Goal: Information Seeking & Learning: Learn about a topic

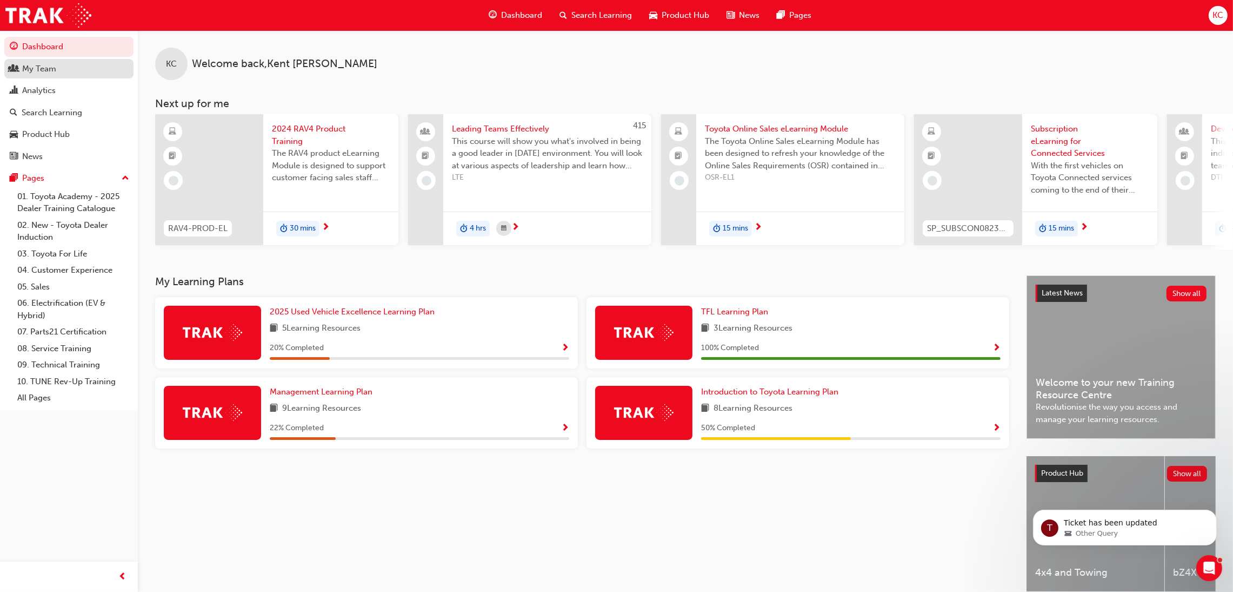
click at [43, 72] on div "My Team" at bounding box center [39, 69] width 34 height 12
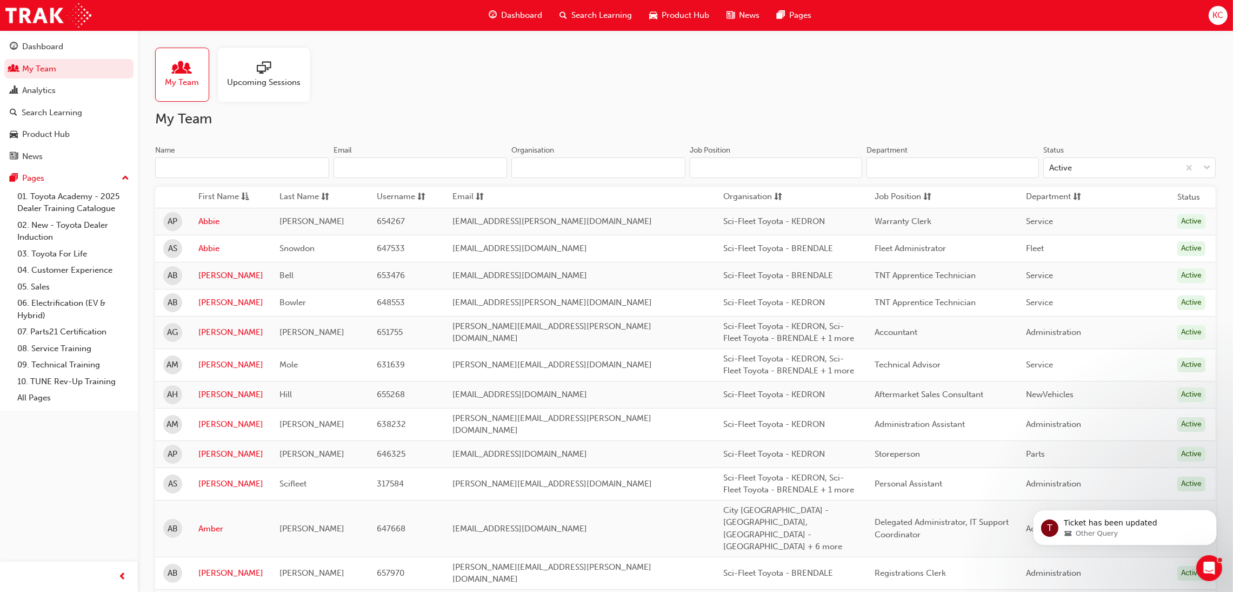
click at [230, 172] on input "Name" at bounding box center [242, 167] width 174 height 21
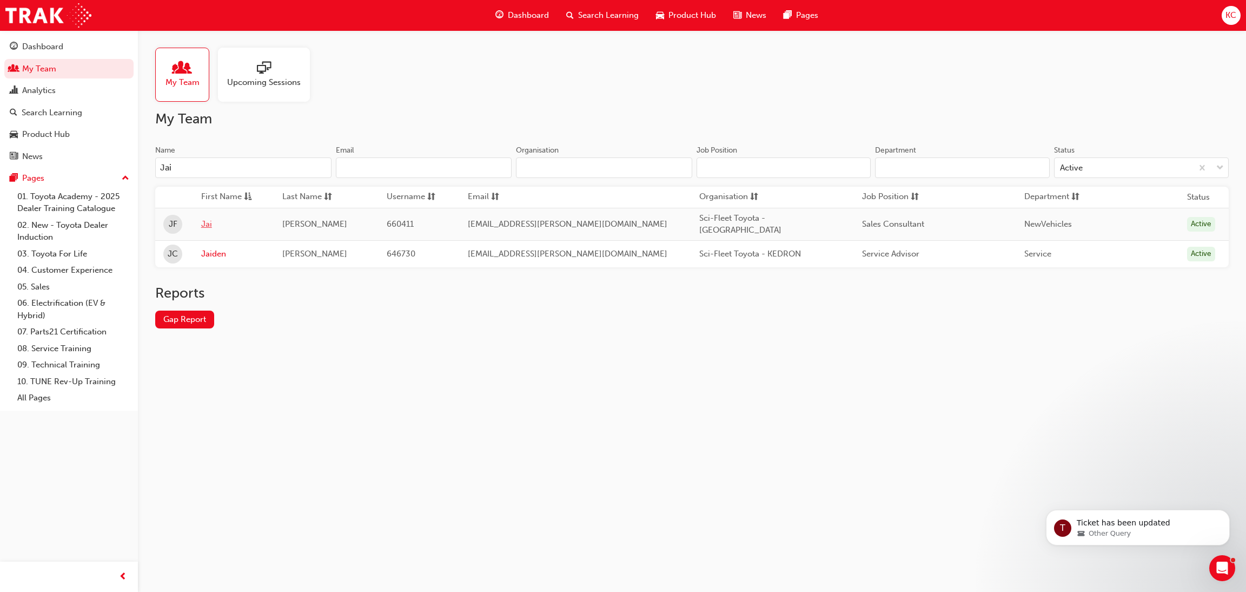
type input "Jai"
click at [212, 225] on link "Jai" at bounding box center [233, 224] width 65 height 12
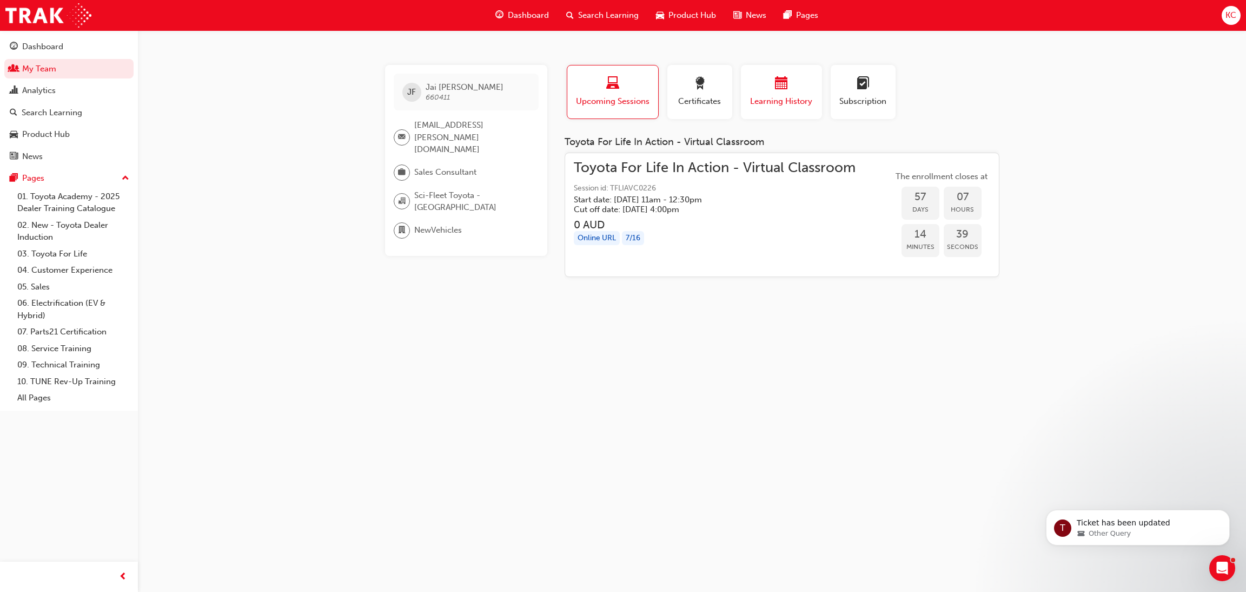
click at [780, 105] on span "Learning History" at bounding box center [781, 101] width 65 height 12
click at [767, 95] on span "Learning History" at bounding box center [781, 101] width 65 height 12
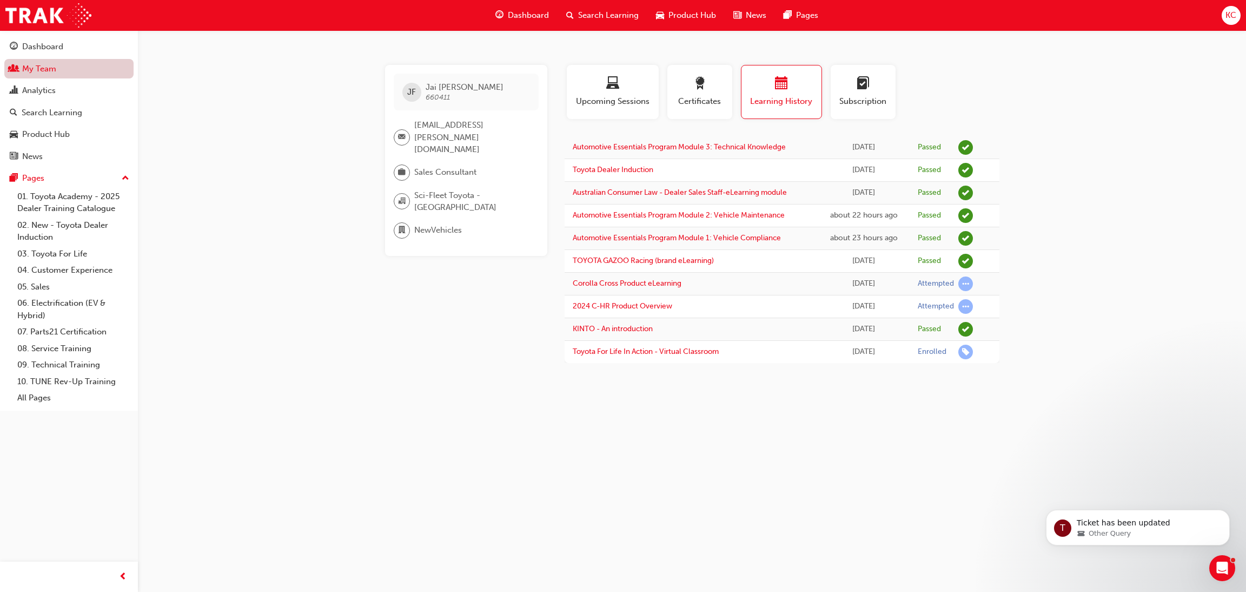
click at [33, 71] on link "My Team" at bounding box center [68, 69] width 129 height 20
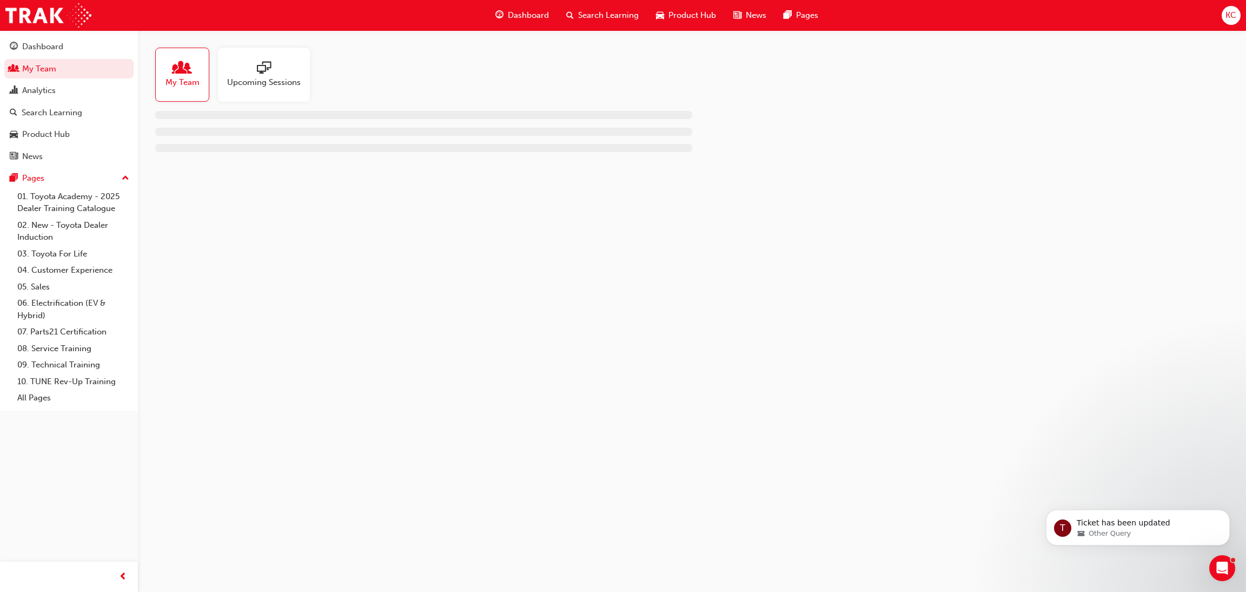
click at [179, 75] on span "people-icon" at bounding box center [182, 68] width 14 height 15
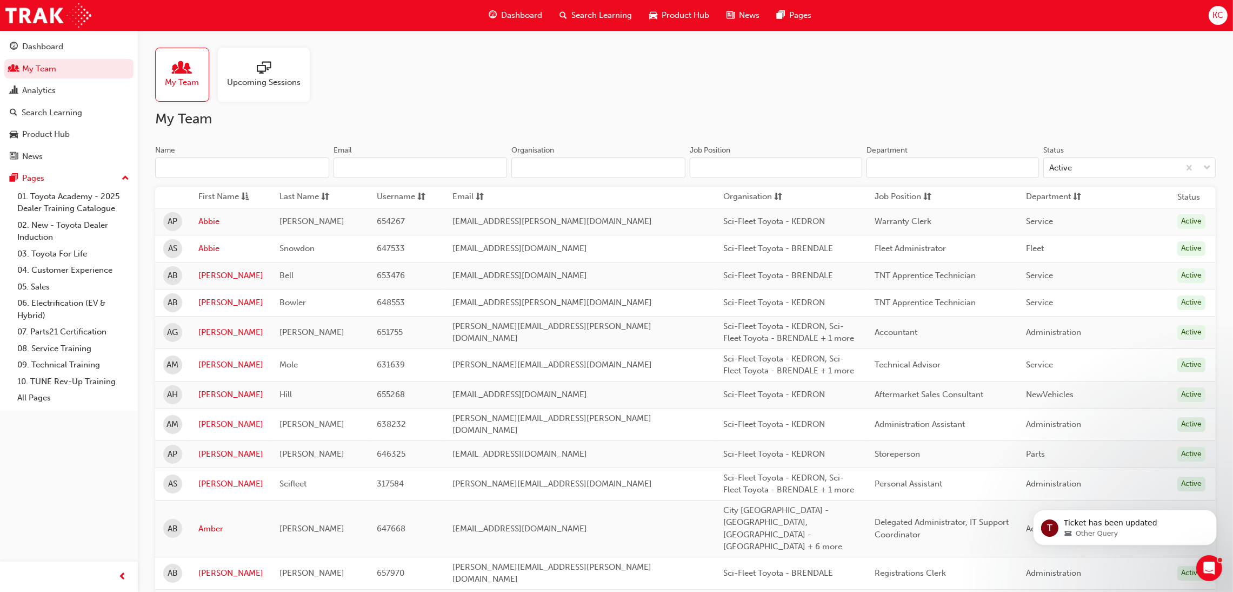
click at [255, 169] on input "Name" at bounding box center [242, 167] width 174 height 21
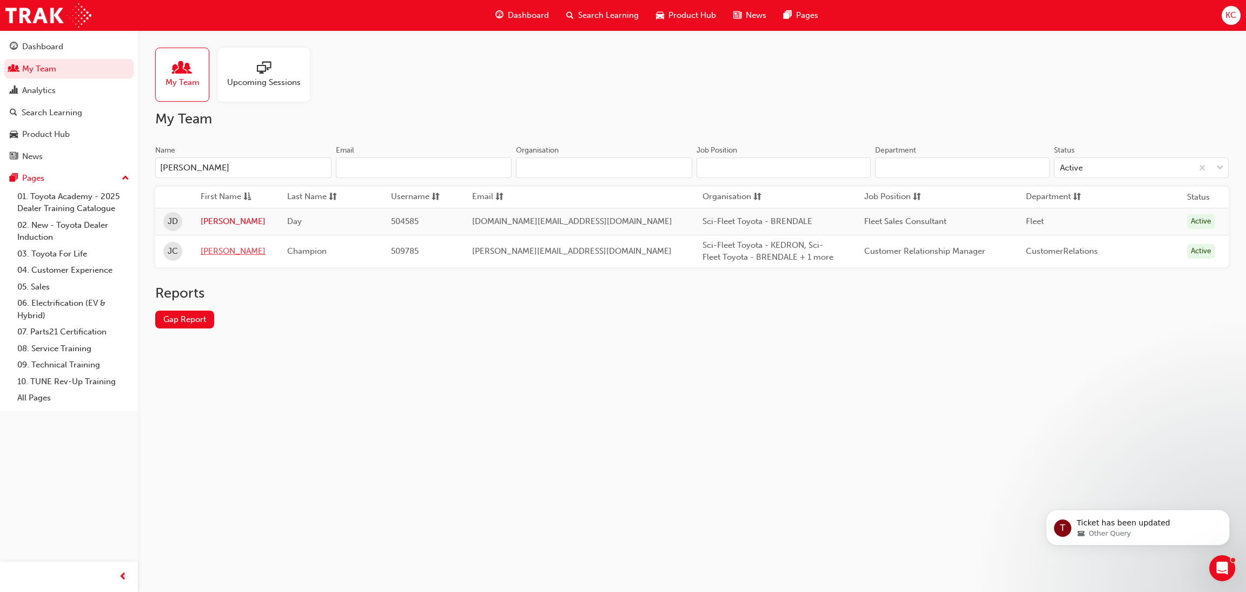
type input "[PERSON_NAME]"
click at [210, 253] on link "[PERSON_NAME]" at bounding box center [236, 251] width 70 height 12
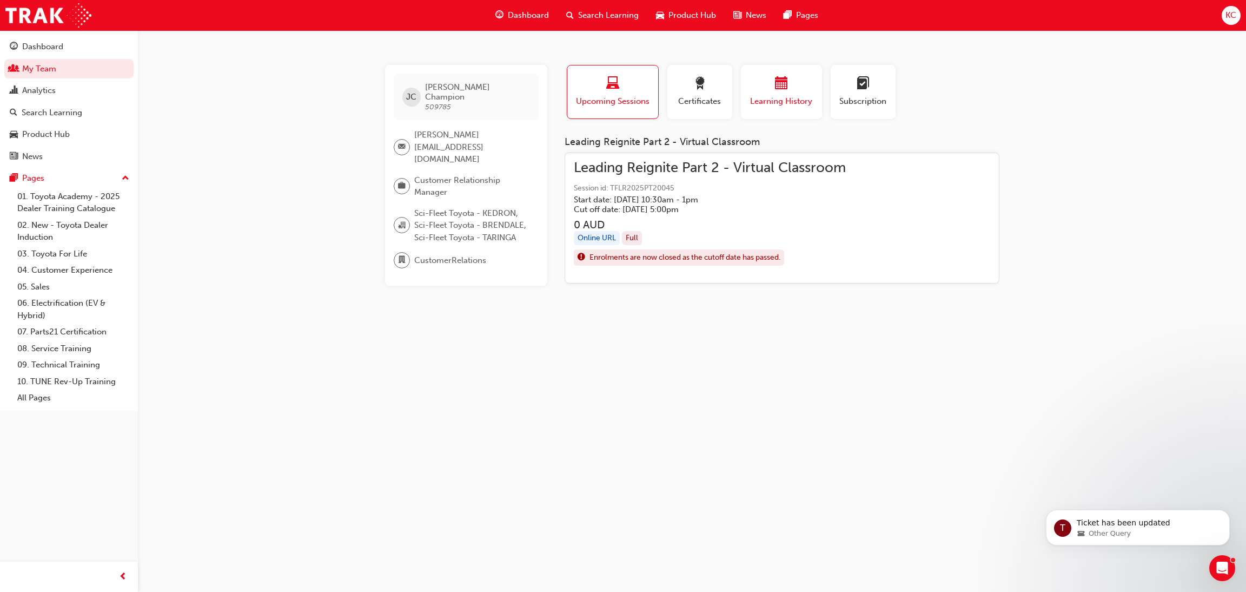
click at [789, 81] on div "button" at bounding box center [781, 85] width 65 height 17
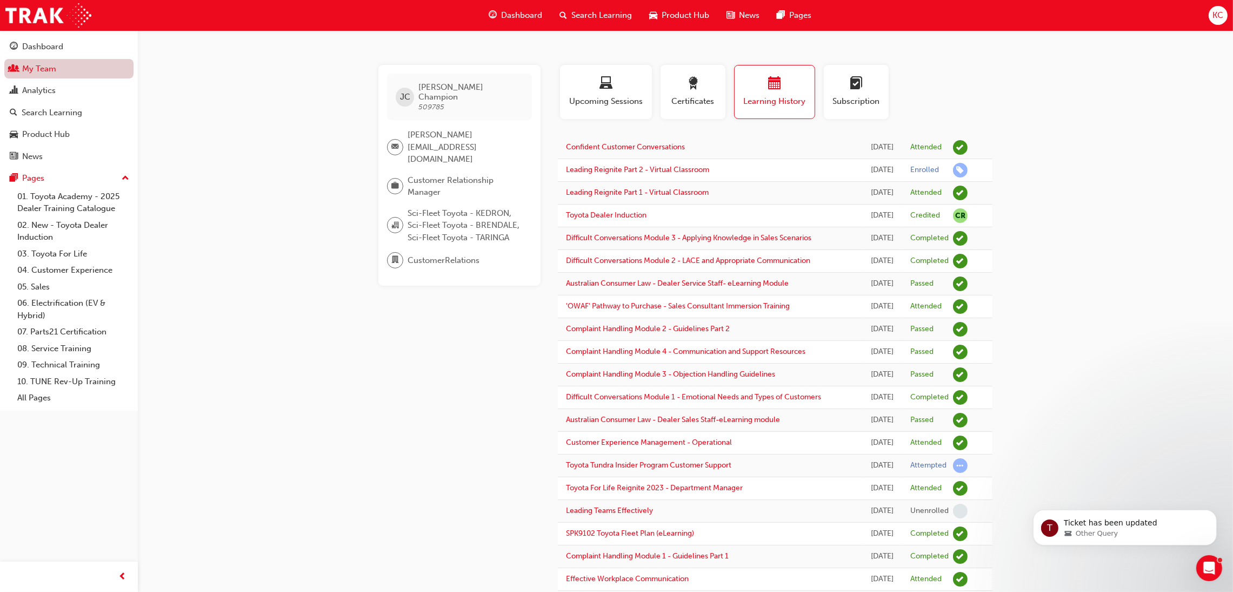
click at [48, 62] on link "My Team" at bounding box center [68, 69] width 129 height 20
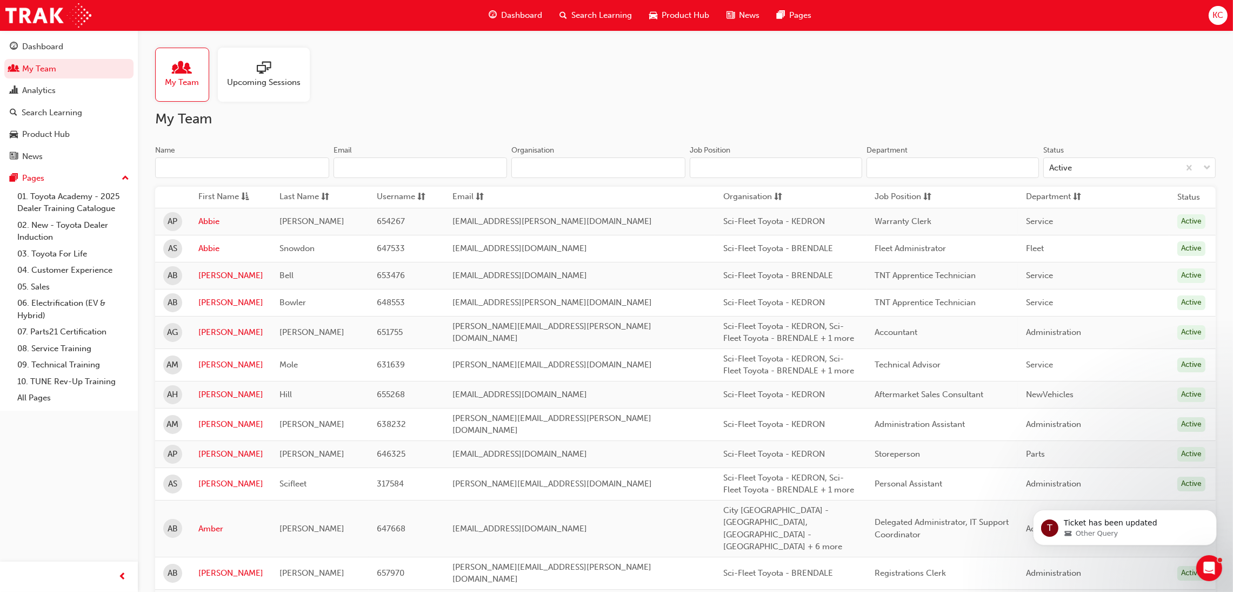
click at [240, 169] on input "Name" at bounding box center [242, 167] width 174 height 21
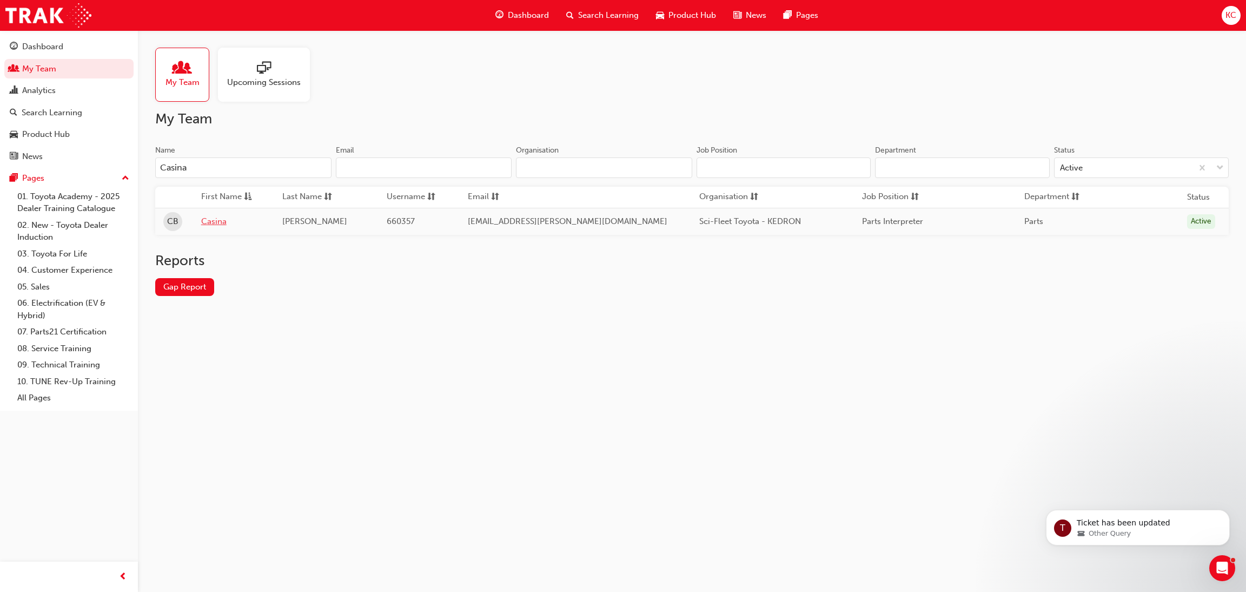
type input "Casina"
click at [223, 221] on link "Casina" at bounding box center [233, 221] width 65 height 12
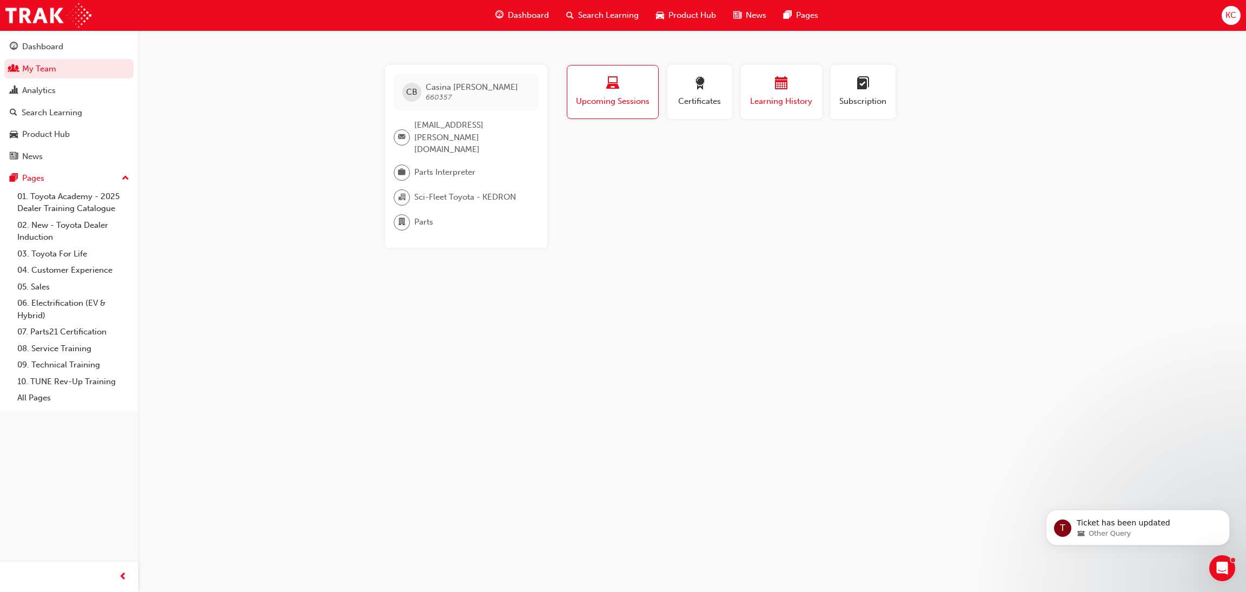
click at [785, 99] on span "Learning History" at bounding box center [781, 101] width 65 height 12
click at [602, 14] on span "Search Learning" at bounding box center [608, 15] width 61 height 12
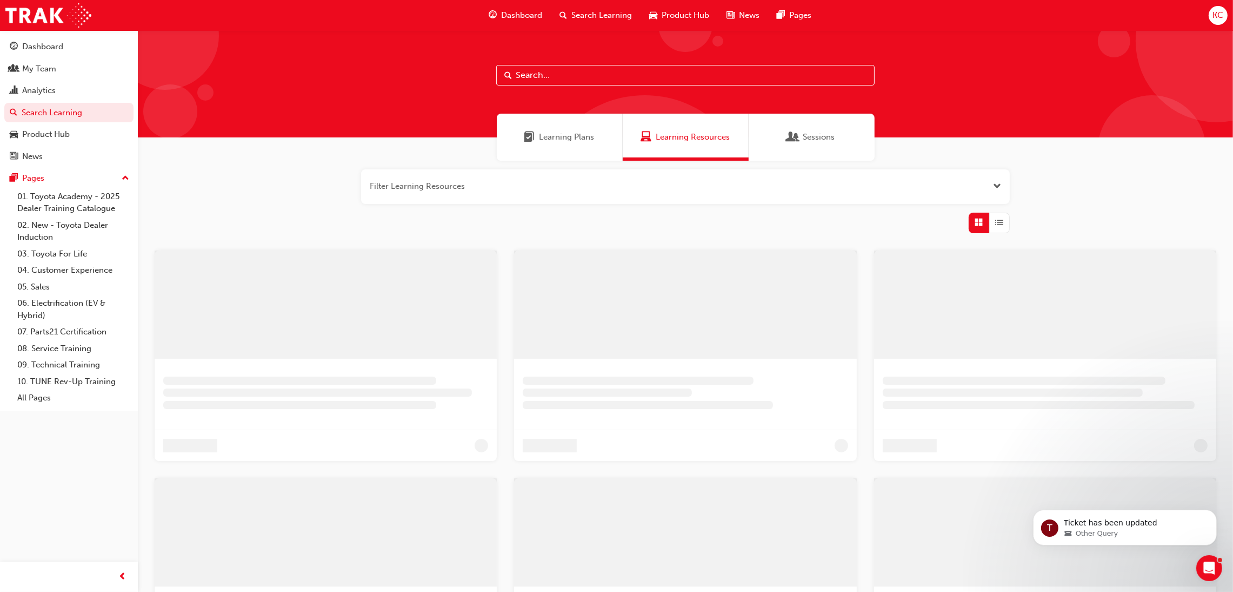
click at [556, 72] on input "text" at bounding box center [685, 75] width 379 height 21
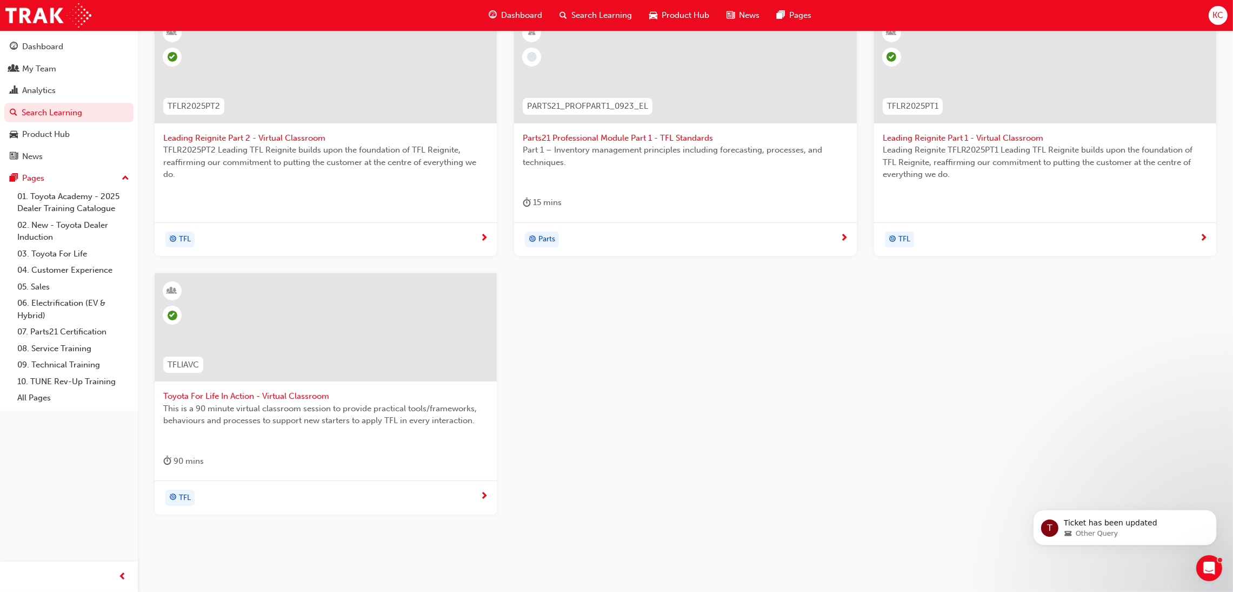
scroll to position [243, 0]
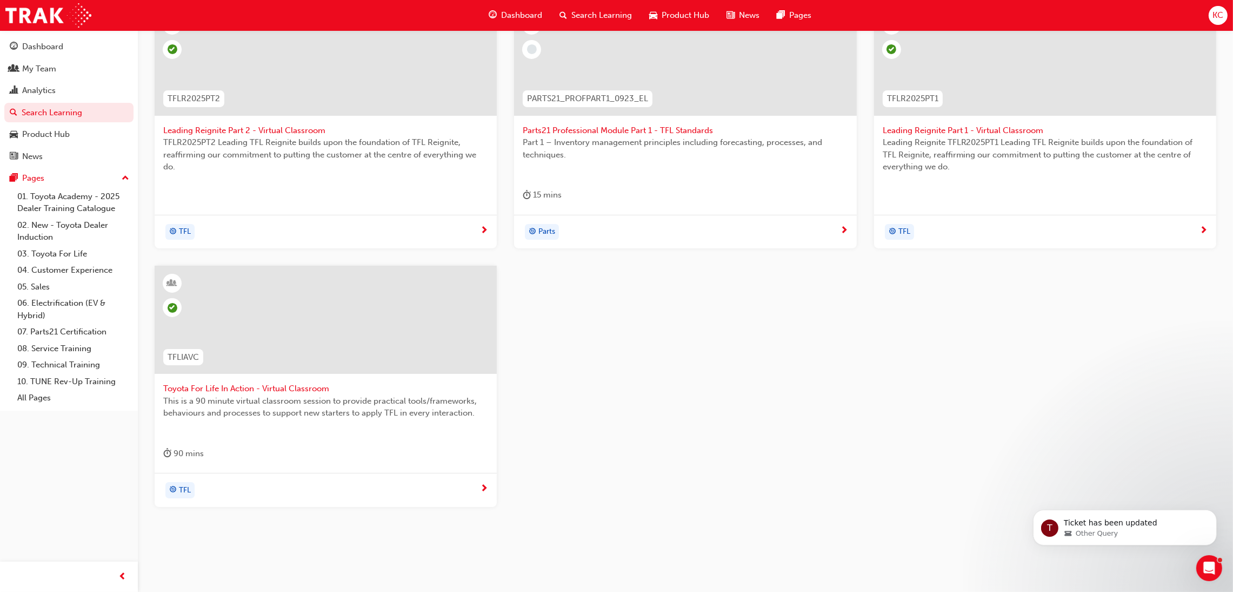
type input "TFL"
click at [275, 389] on span "Toyota For Life In Action - Virtual Classroom" at bounding box center [325, 388] width 325 height 12
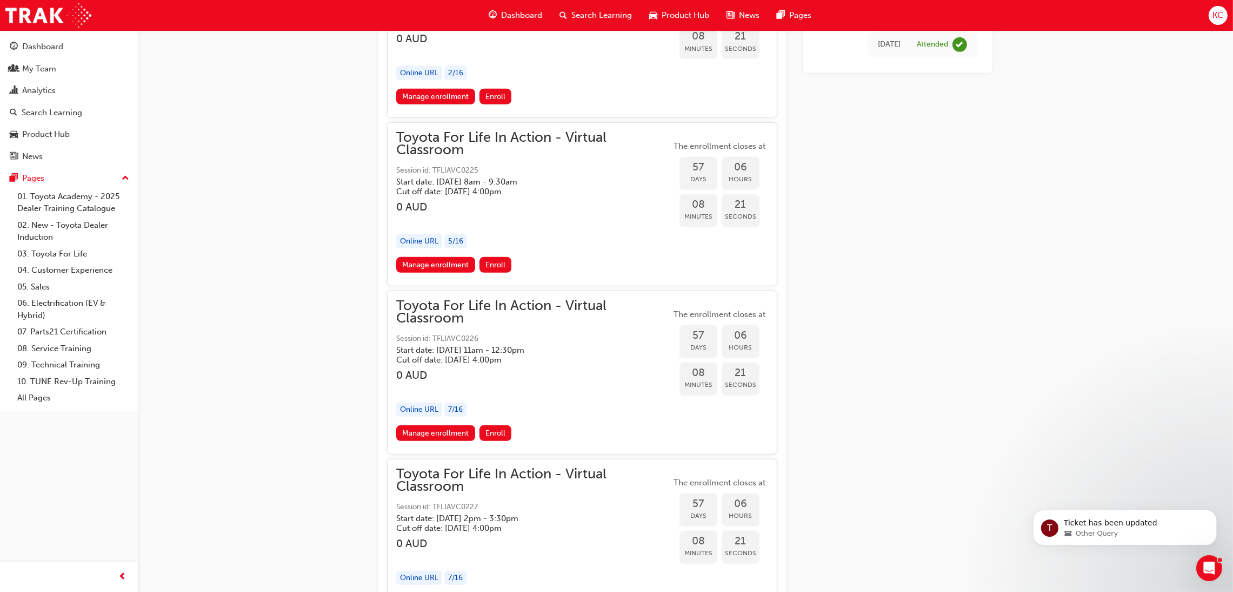
scroll to position [13230, 0]
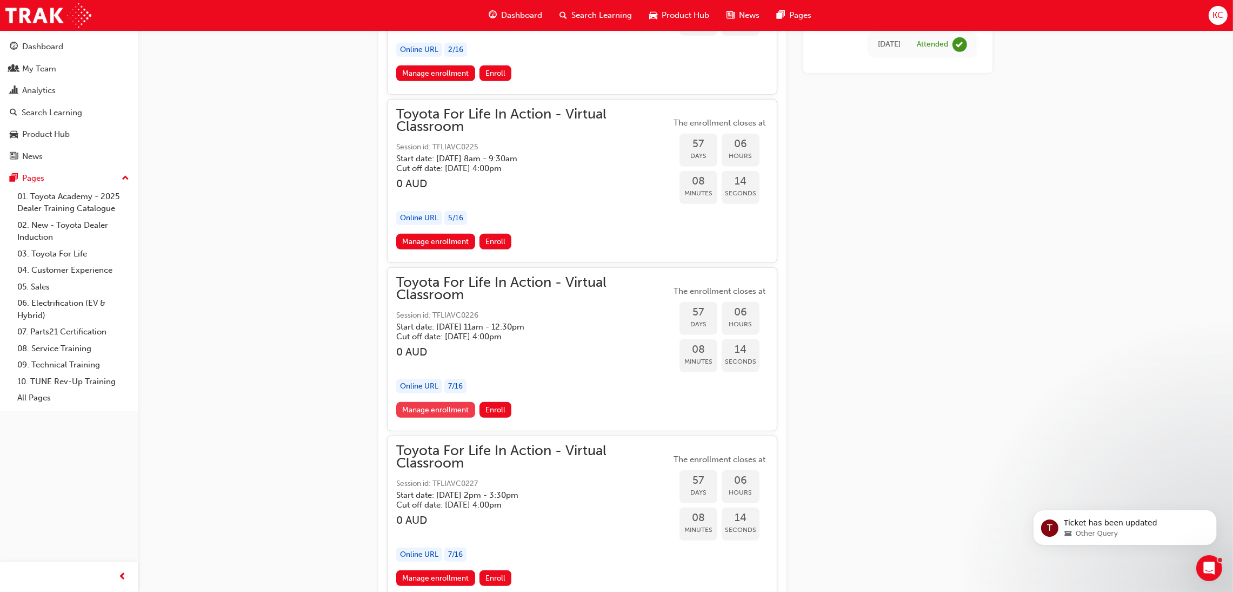
click at [426, 412] on link "Manage enrollment" at bounding box center [435, 410] width 79 height 16
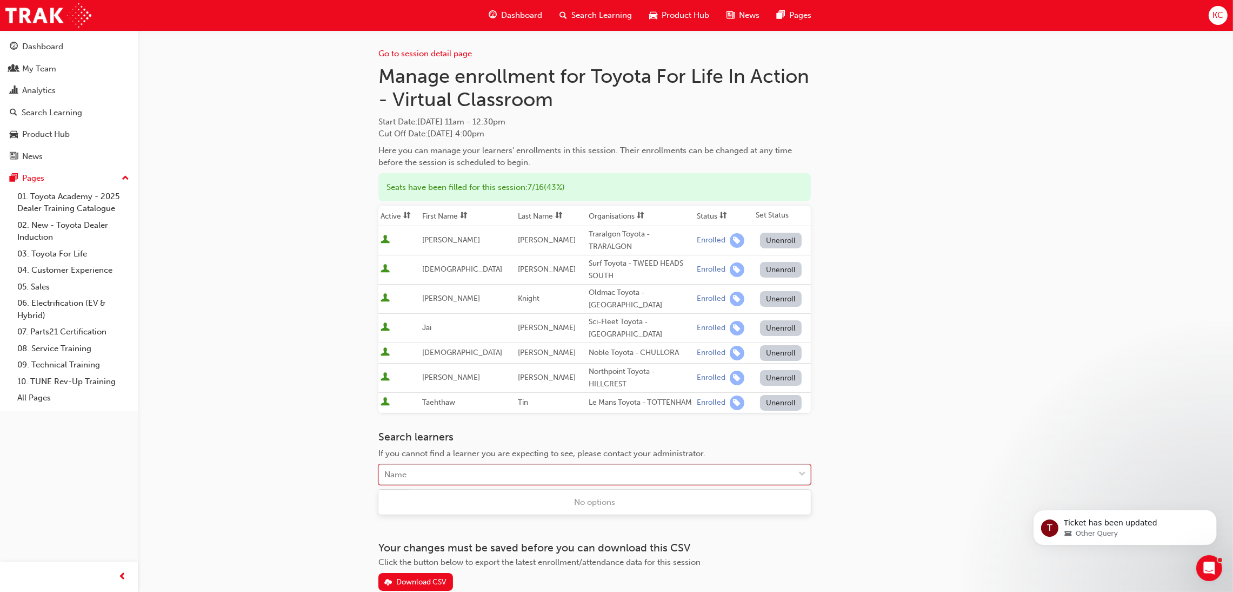
click at [647, 480] on div "Name" at bounding box center [586, 474] width 415 height 19
type input "Casina"
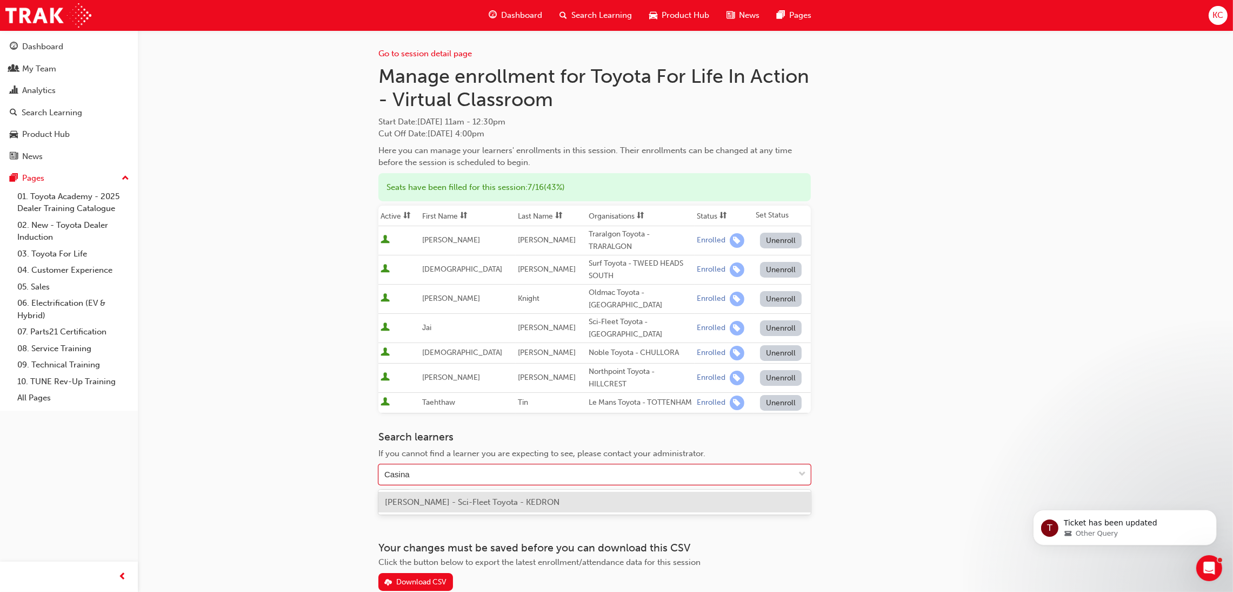
click at [544, 501] on div "Casina Bahr - Sci-Fleet Toyota - KEDRON" at bounding box center [595, 502] width 433 height 21
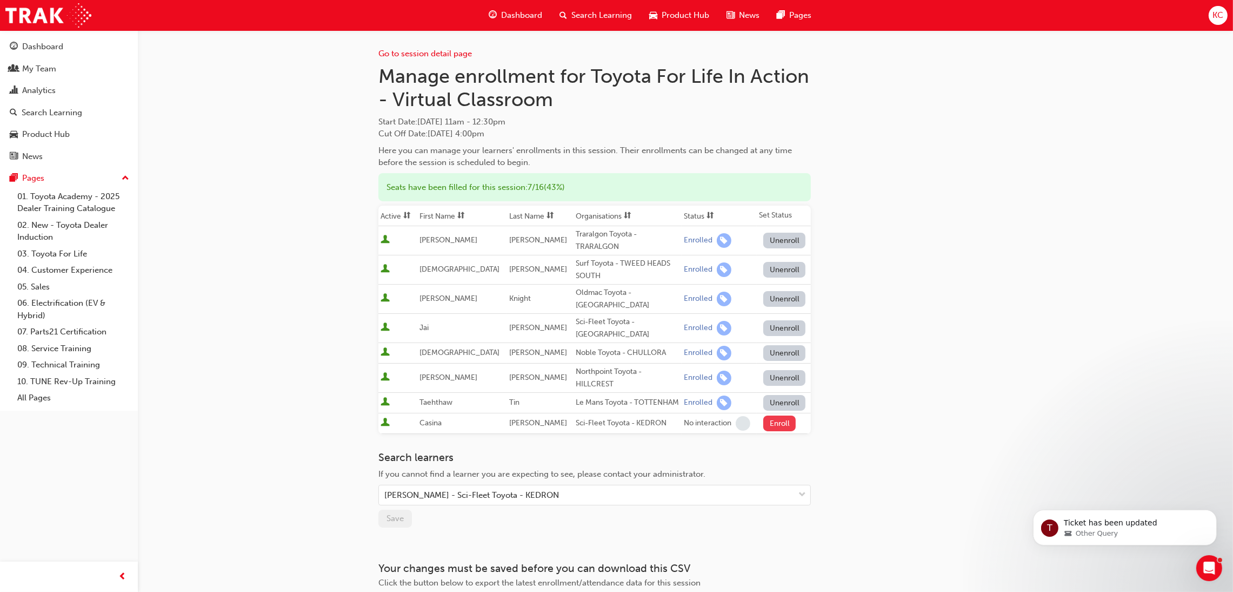
click at [771, 423] on button "Enroll" at bounding box center [780, 423] width 32 height 16
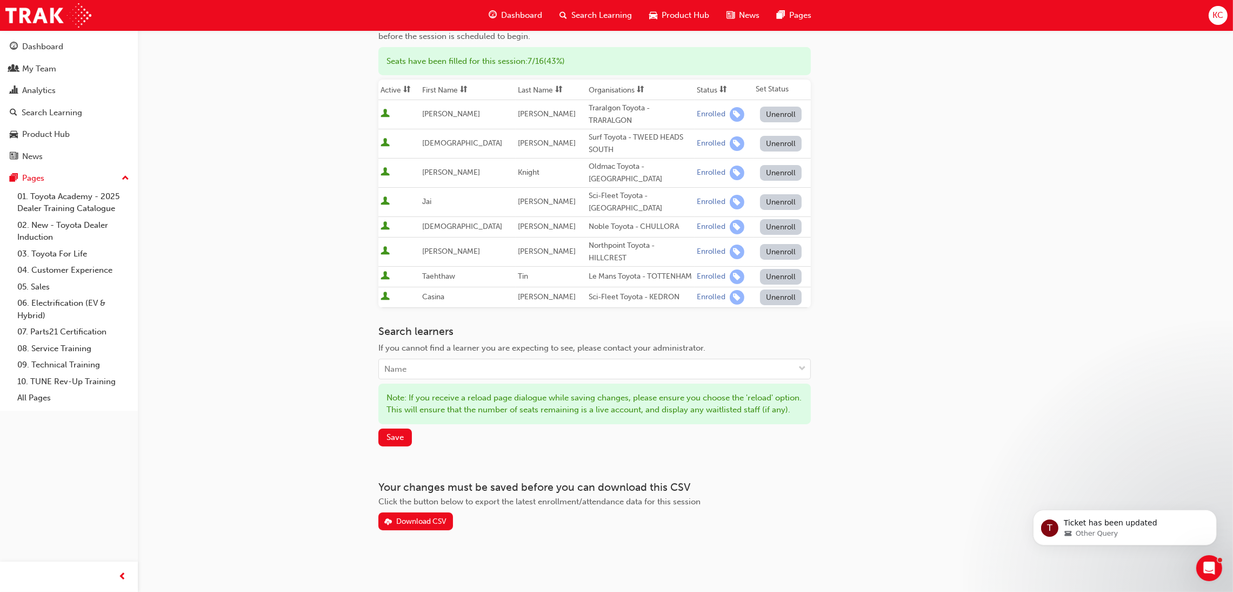
scroll to position [138, 0]
click at [404, 438] on button "Save" at bounding box center [396, 437] width 34 height 18
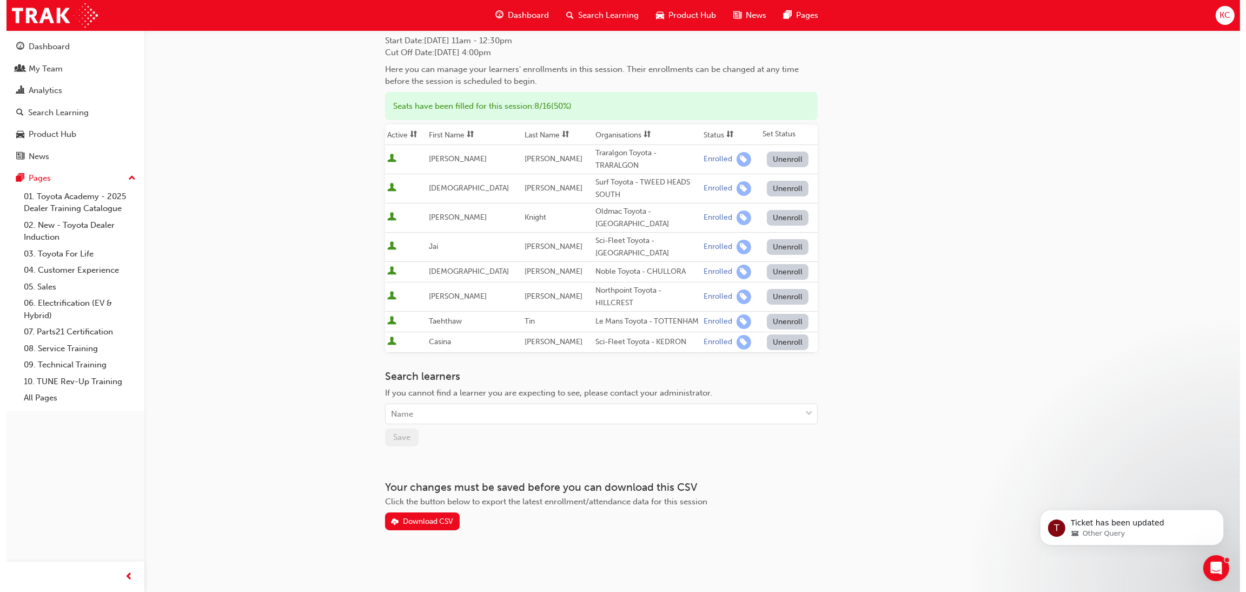
scroll to position [0, 0]
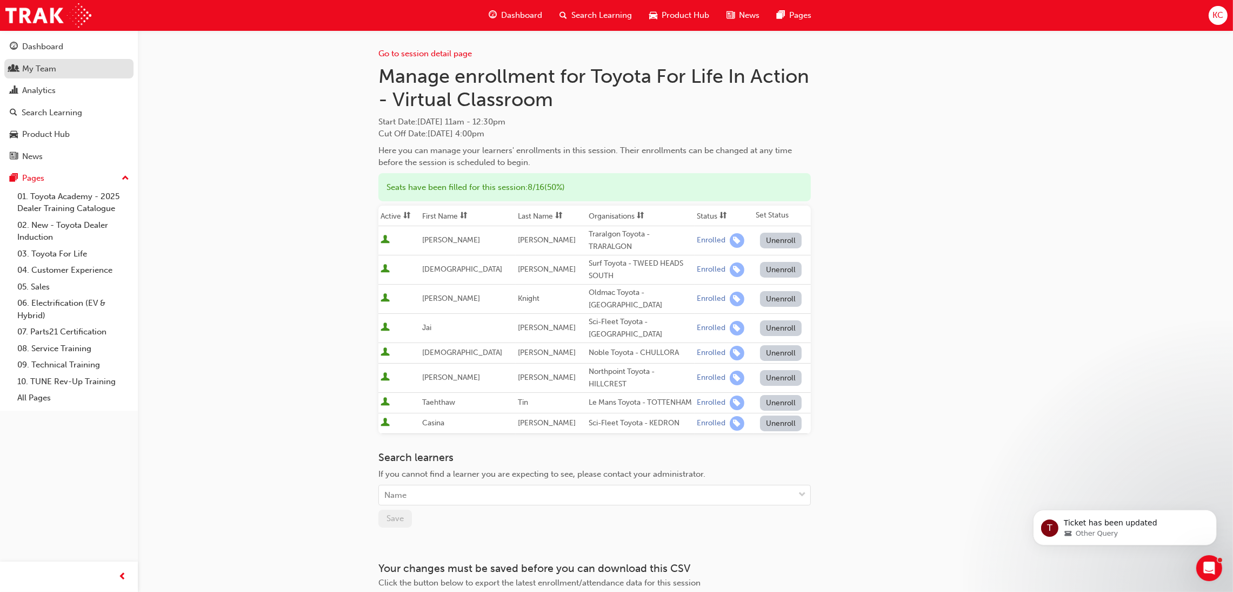
click at [54, 68] on div "My Team" at bounding box center [39, 69] width 34 height 12
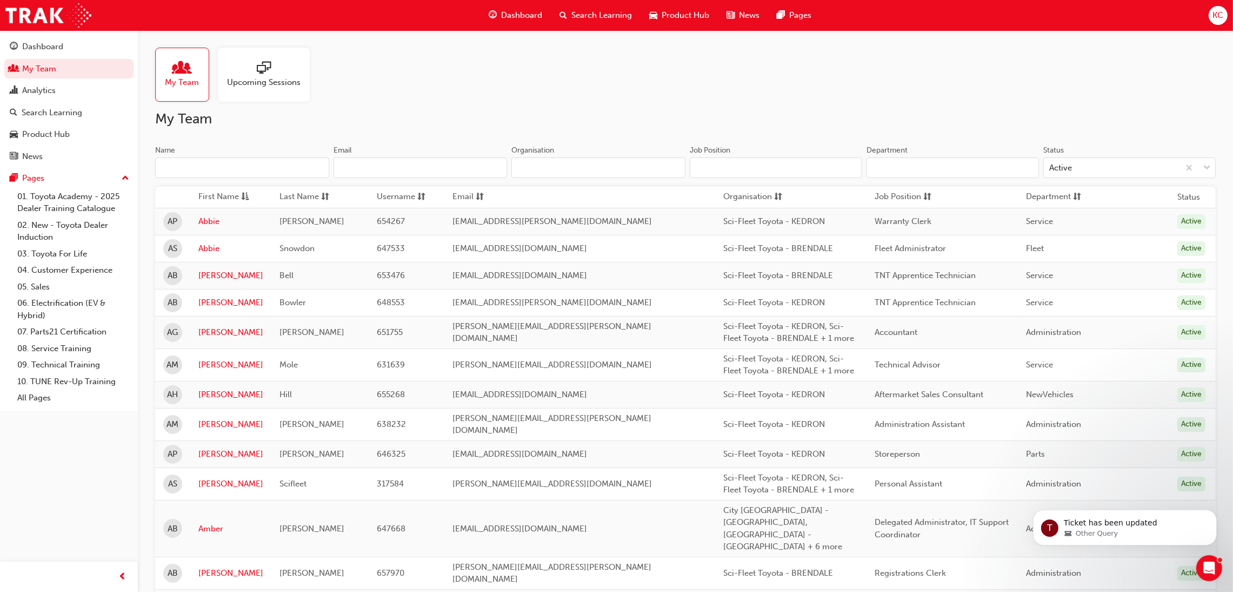
click at [231, 169] on input "Name" at bounding box center [242, 167] width 174 height 21
type input "Casina"
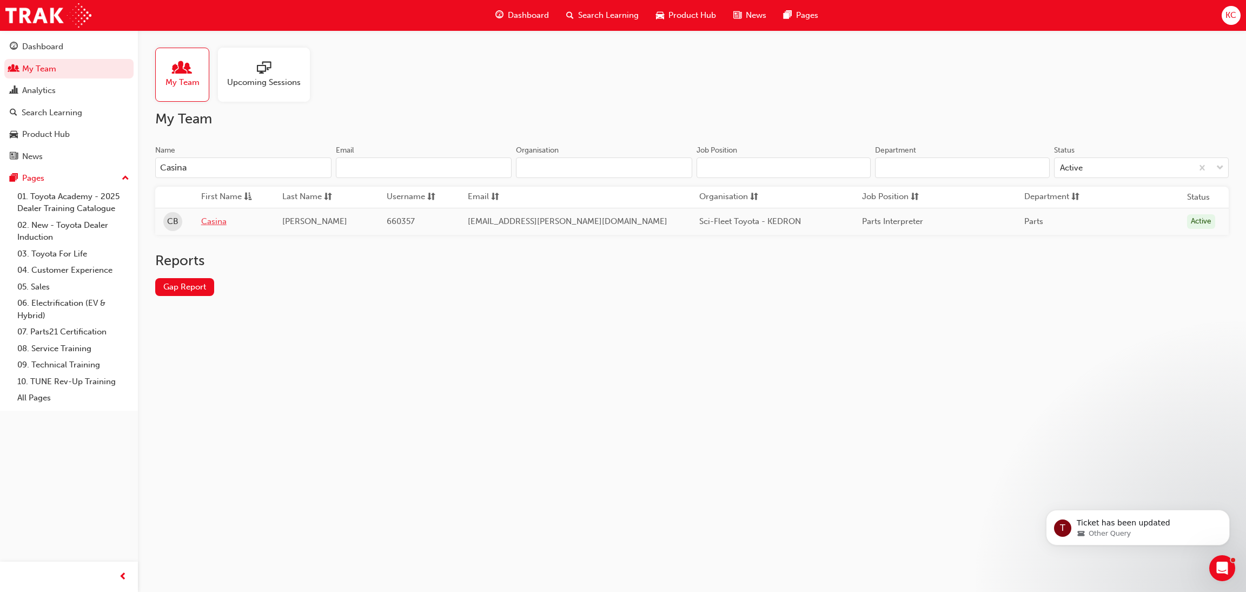
click at [209, 221] on link "Casina" at bounding box center [233, 221] width 65 height 12
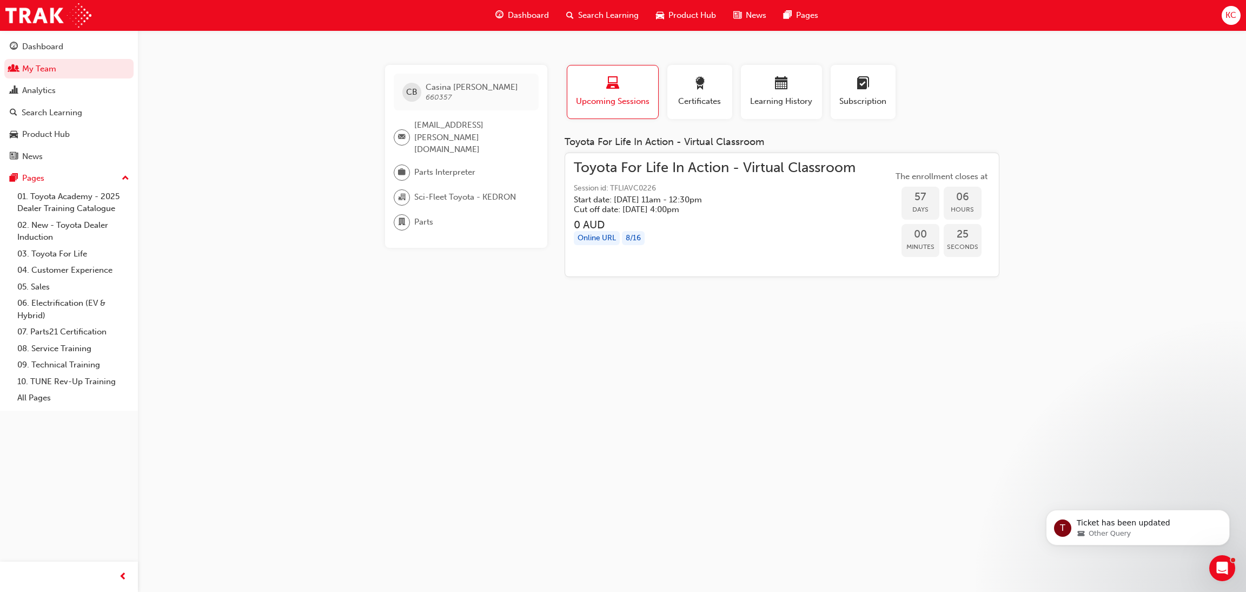
click at [620, 195] on h5 "Start date: Thu 23 Oct 2025 , 11am - 12:30pm" at bounding box center [706, 200] width 264 height 10
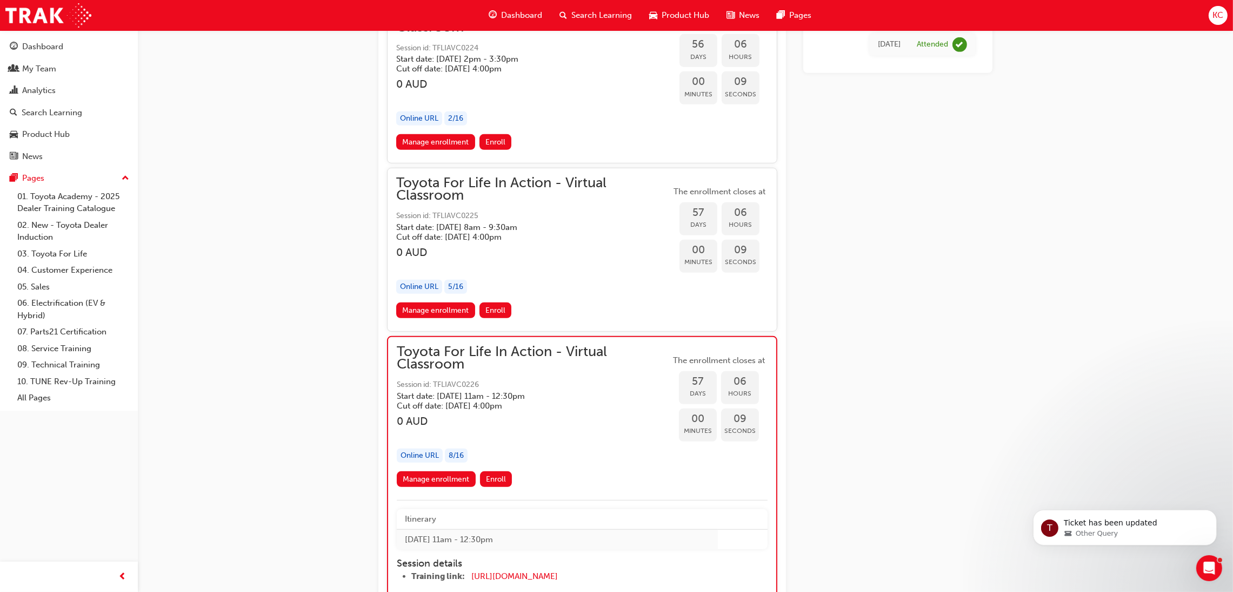
scroll to position [13348, 0]
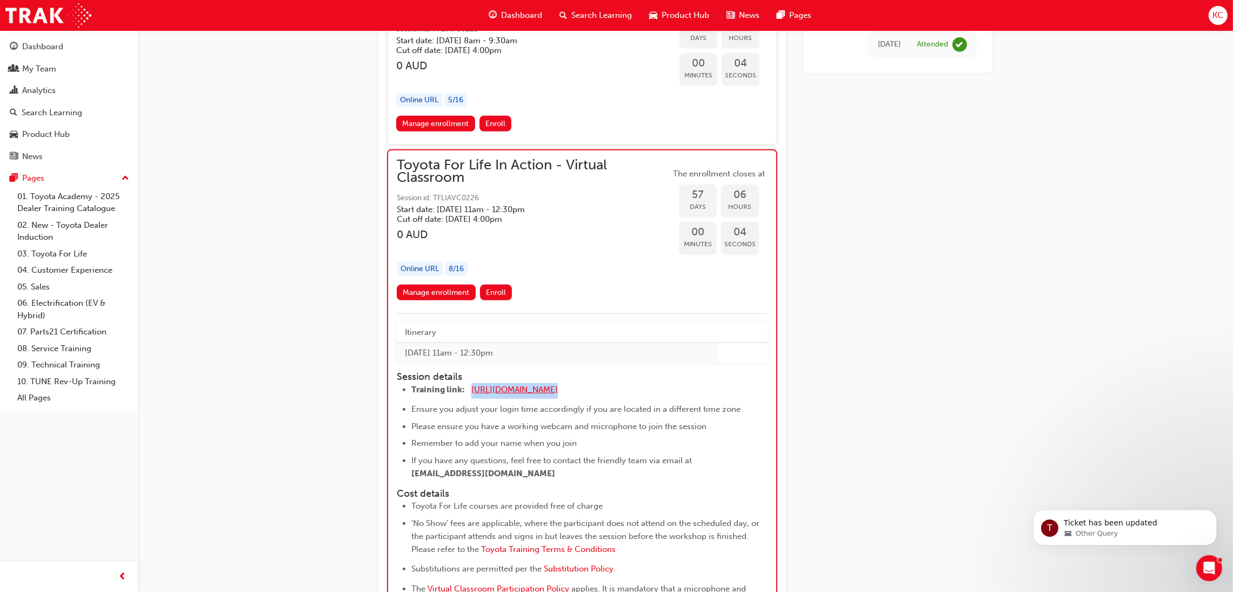
drag, startPoint x: 592, startPoint y: 389, endPoint x: 471, endPoint y: 392, distance: 120.6
click at [471, 392] on li "Training link: https://zoom.us/j/5450758959 ​" at bounding box center [580, 391] width 337 height 16
copy li "[URL][DOMAIN_NAME]"
click at [507, 386] on span "[URL][DOMAIN_NAME]" at bounding box center [515, 389] width 87 height 10
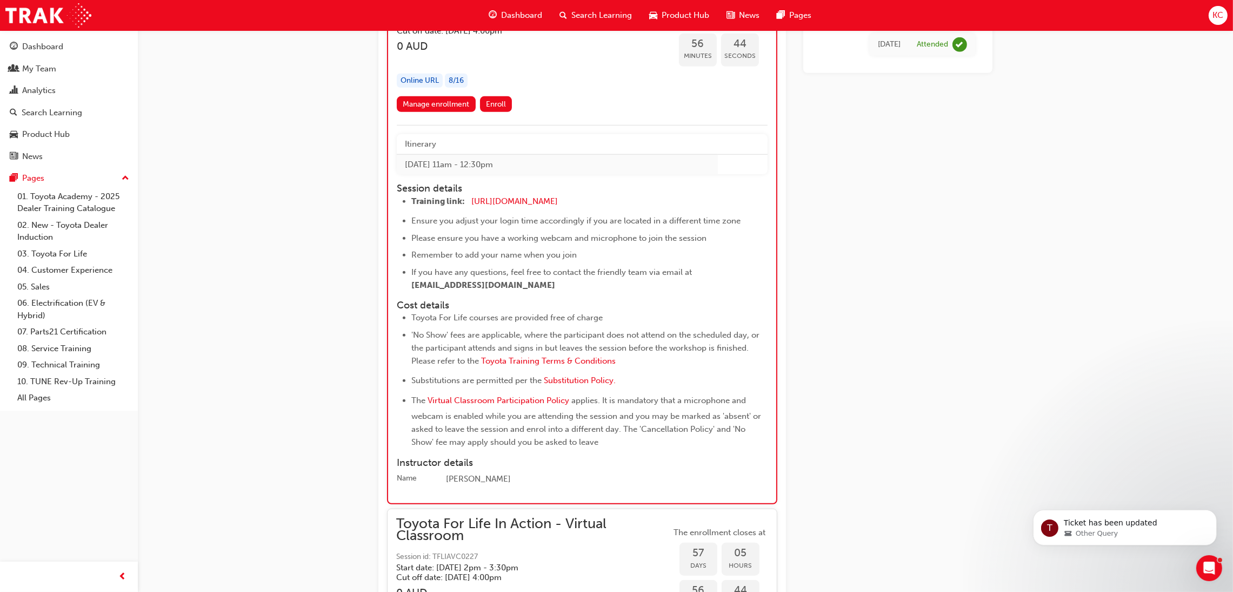
scroll to position [13419, 0]
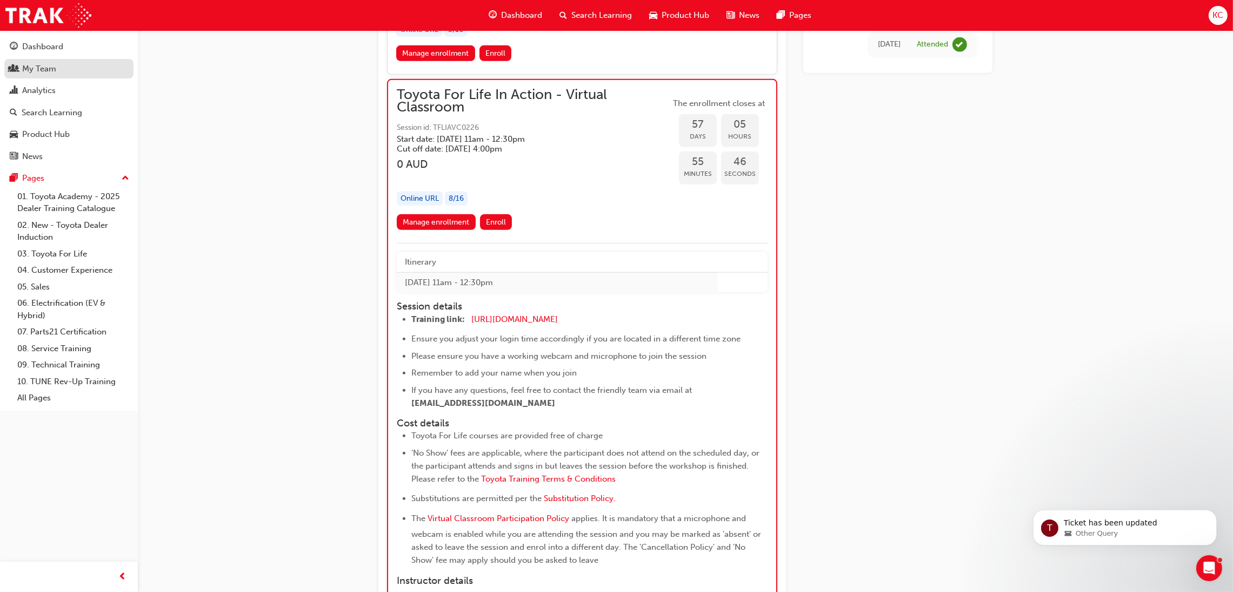
click at [29, 63] on div "My Team" at bounding box center [39, 69] width 34 height 12
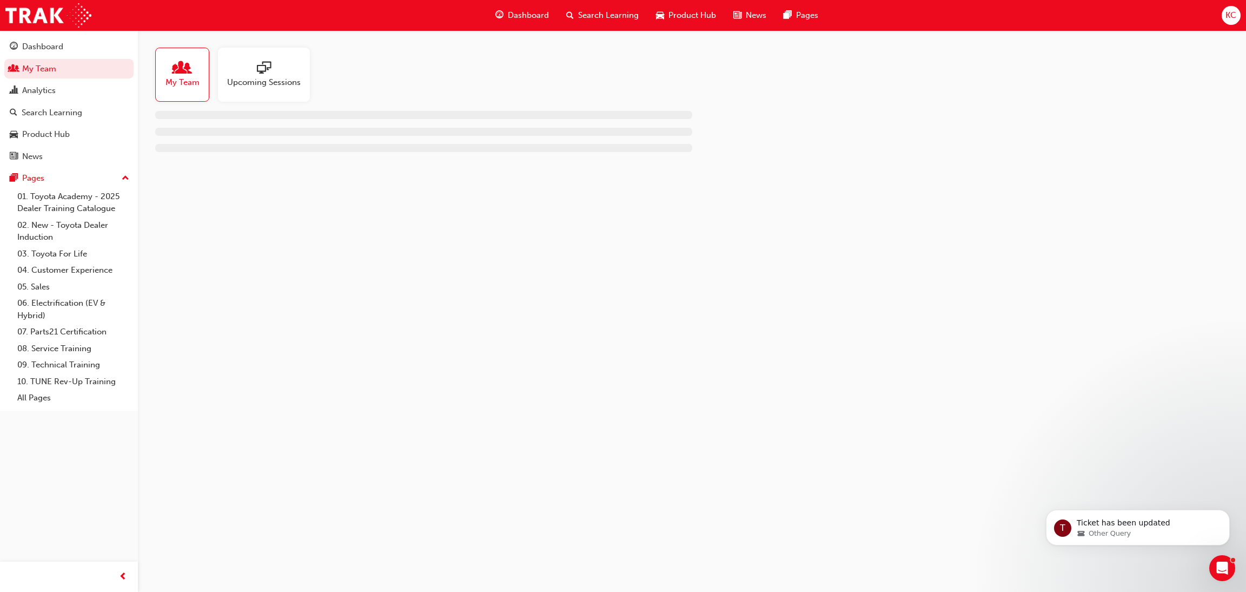
click at [599, 16] on span "Search Learning" at bounding box center [608, 15] width 61 height 12
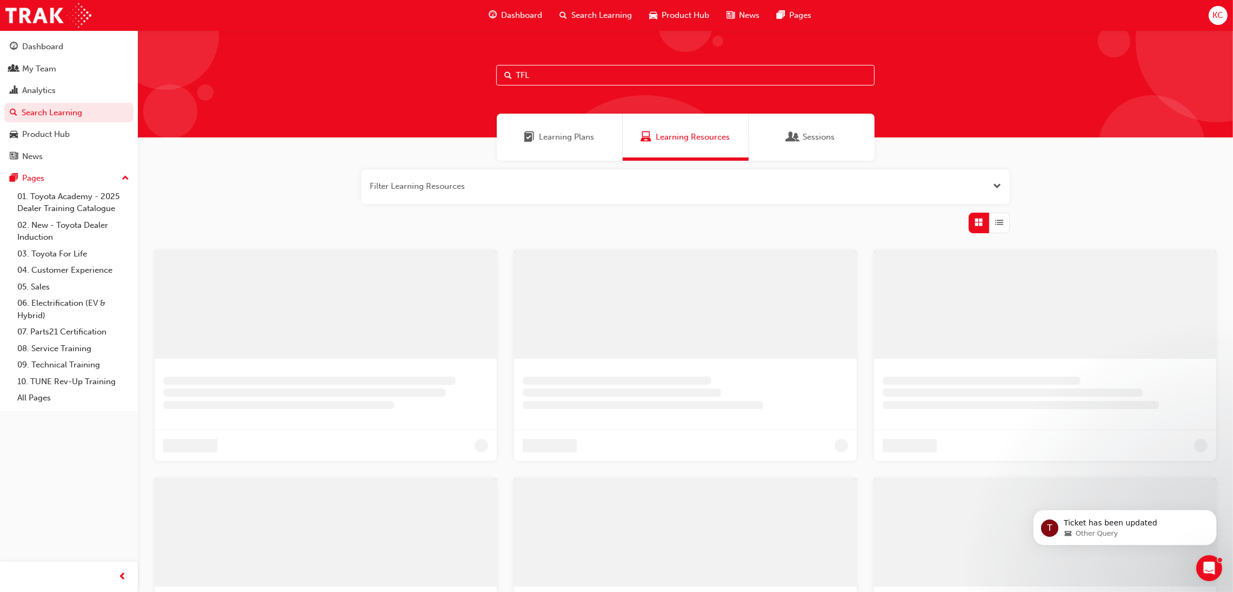
click at [573, 75] on input "TFL" at bounding box center [685, 75] width 379 height 21
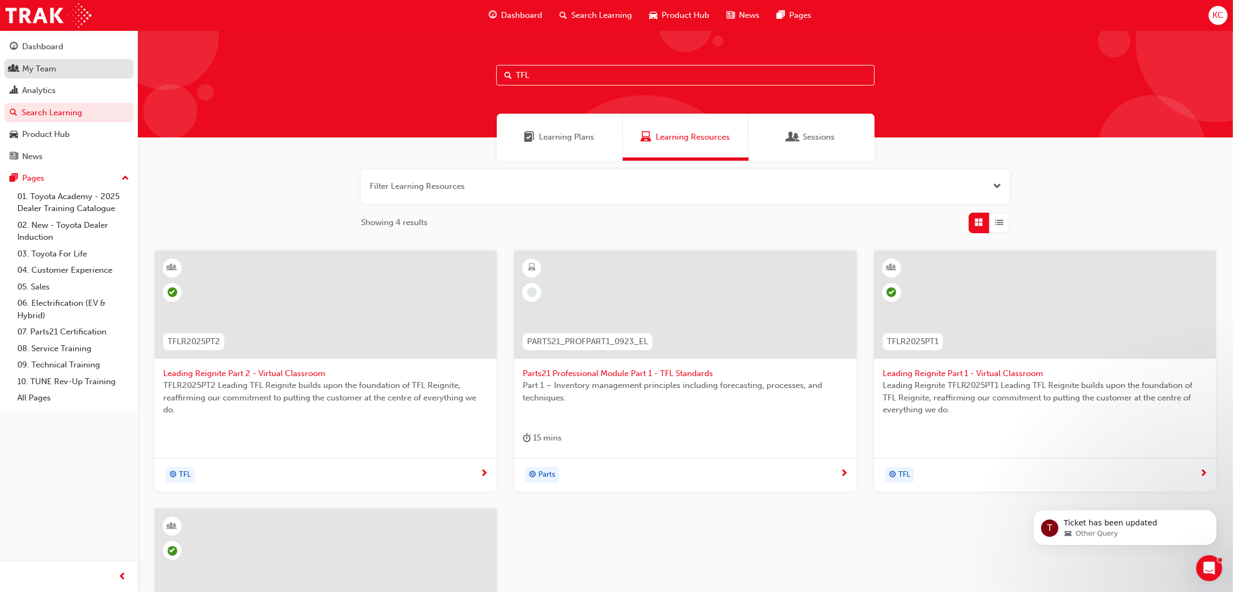
click at [51, 69] on div "My Team" at bounding box center [39, 69] width 34 height 12
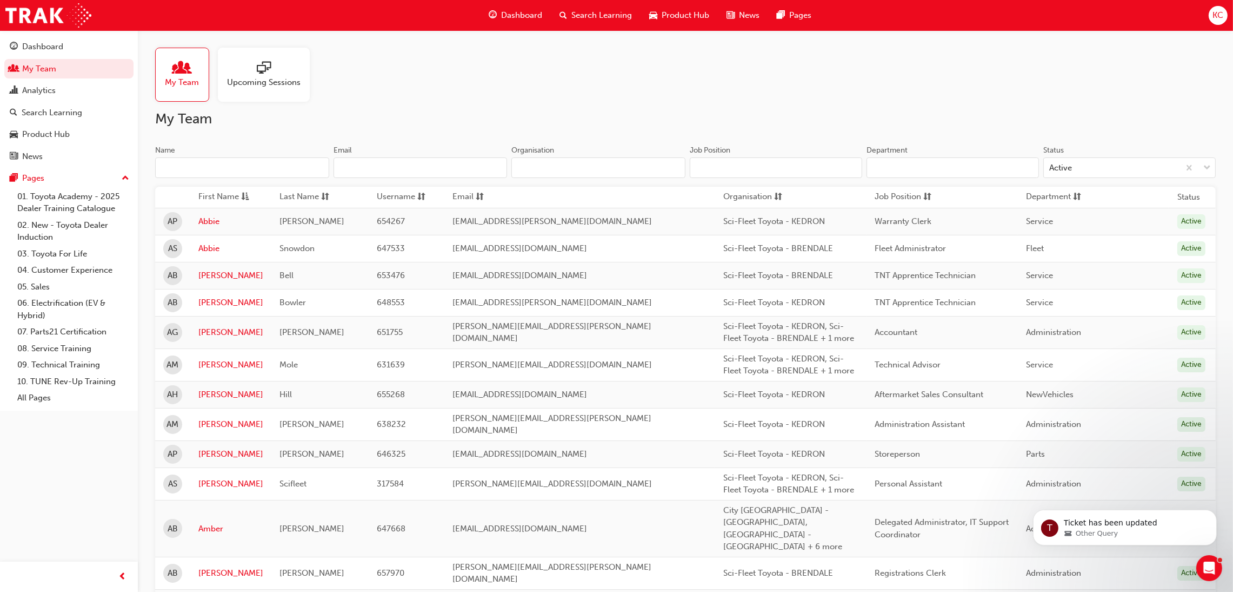
click at [251, 170] on input "Name" at bounding box center [242, 167] width 174 height 21
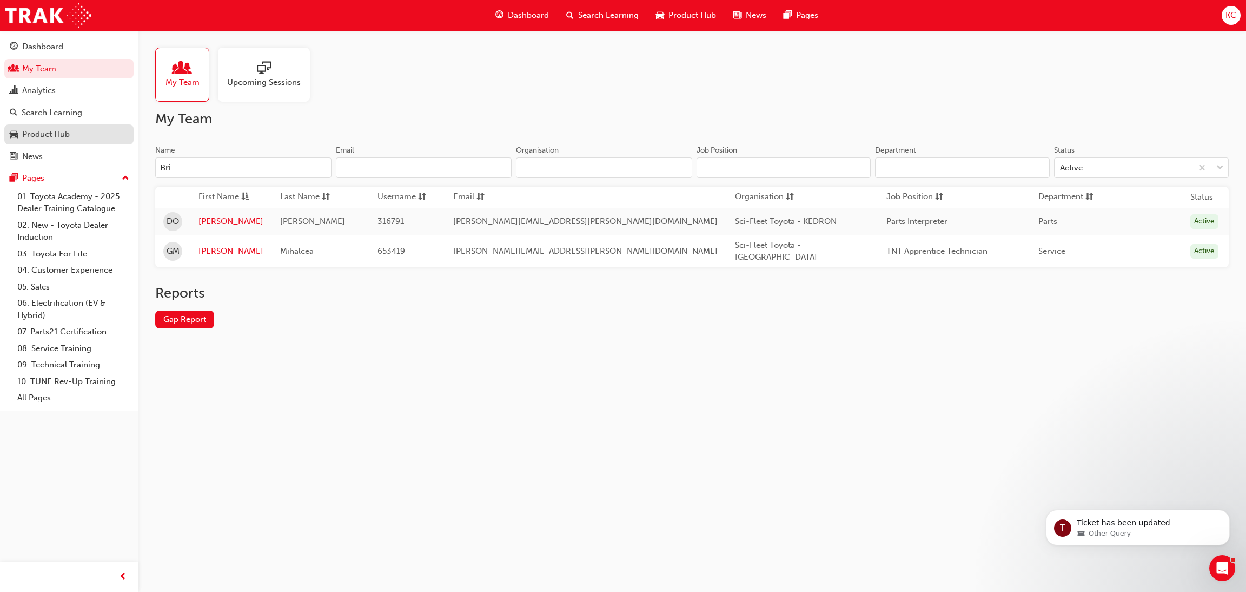
click at [85, 141] on div "Dashboard My Team Analytics Search Learning Product Hub News Pages Pages 01. To…" at bounding box center [623, 296] width 1246 height 592
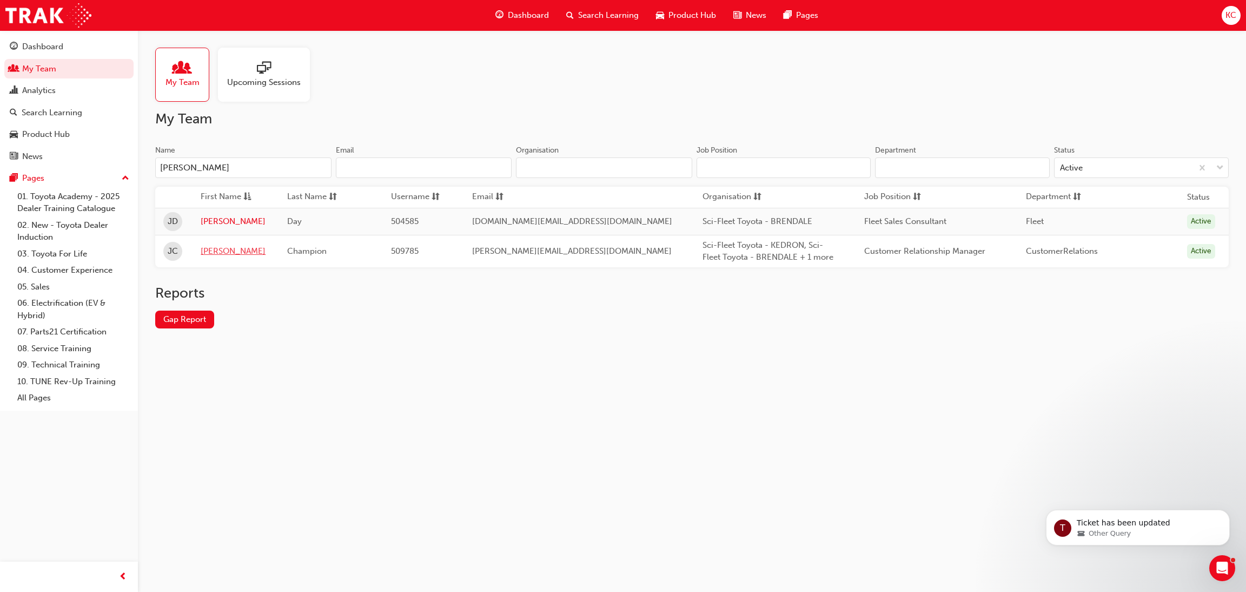
type input "[PERSON_NAME]"
click at [211, 253] on link "[PERSON_NAME]" at bounding box center [236, 251] width 70 height 12
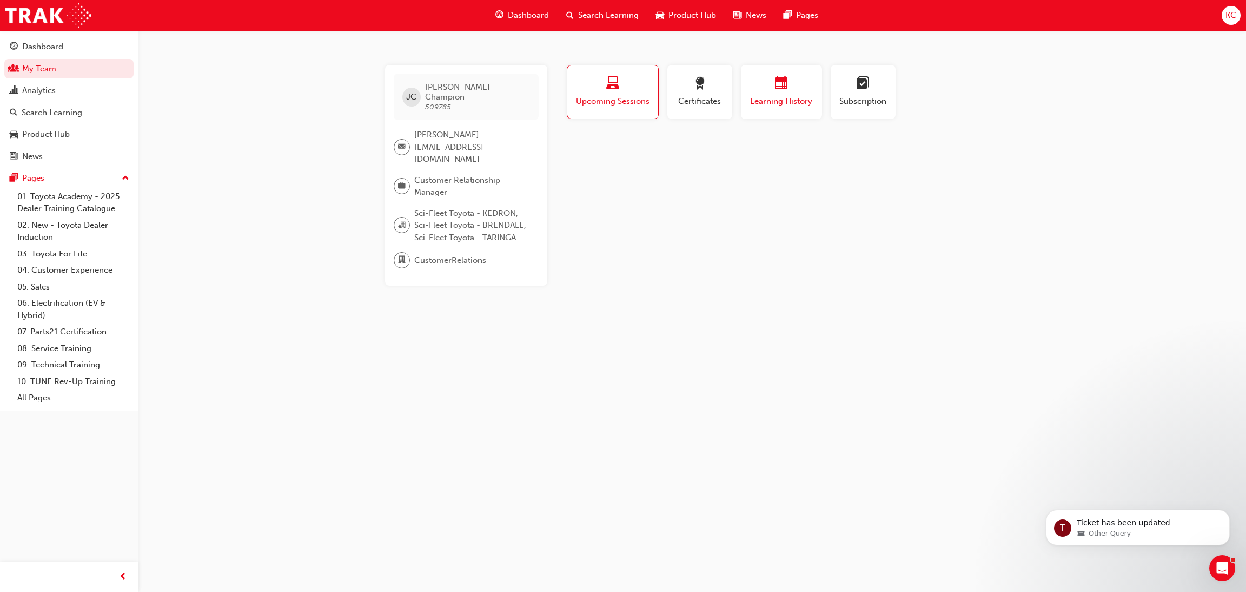
click at [786, 82] on span "calendar-icon" at bounding box center [781, 84] width 13 height 15
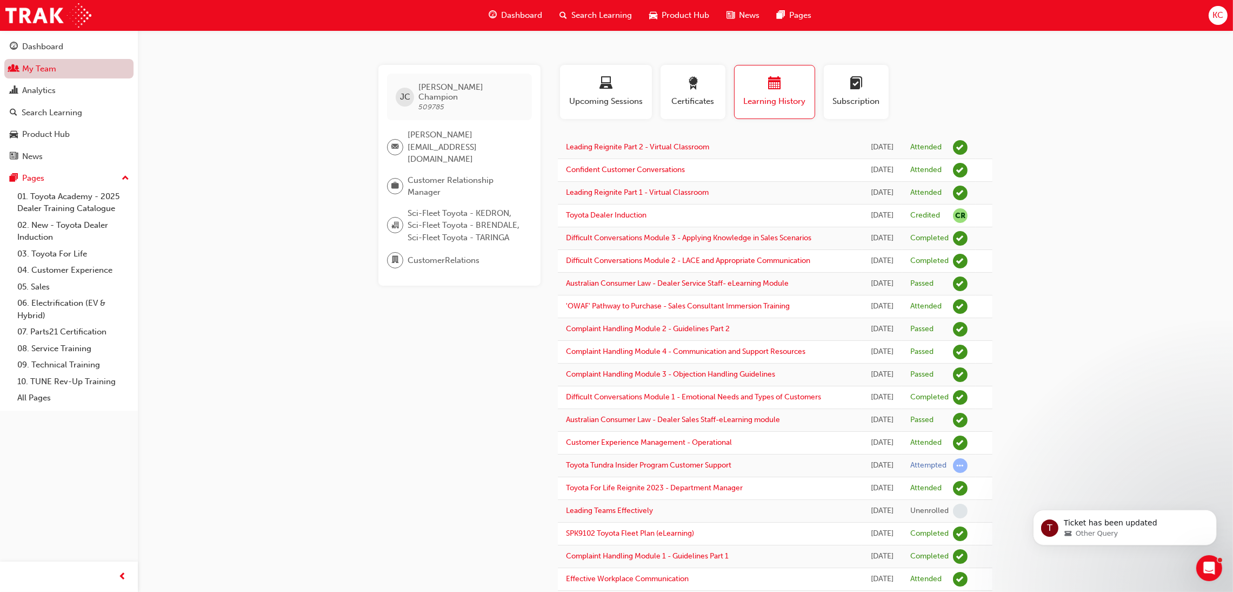
click at [56, 72] on link "My Team" at bounding box center [68, 69] width 129 height 20
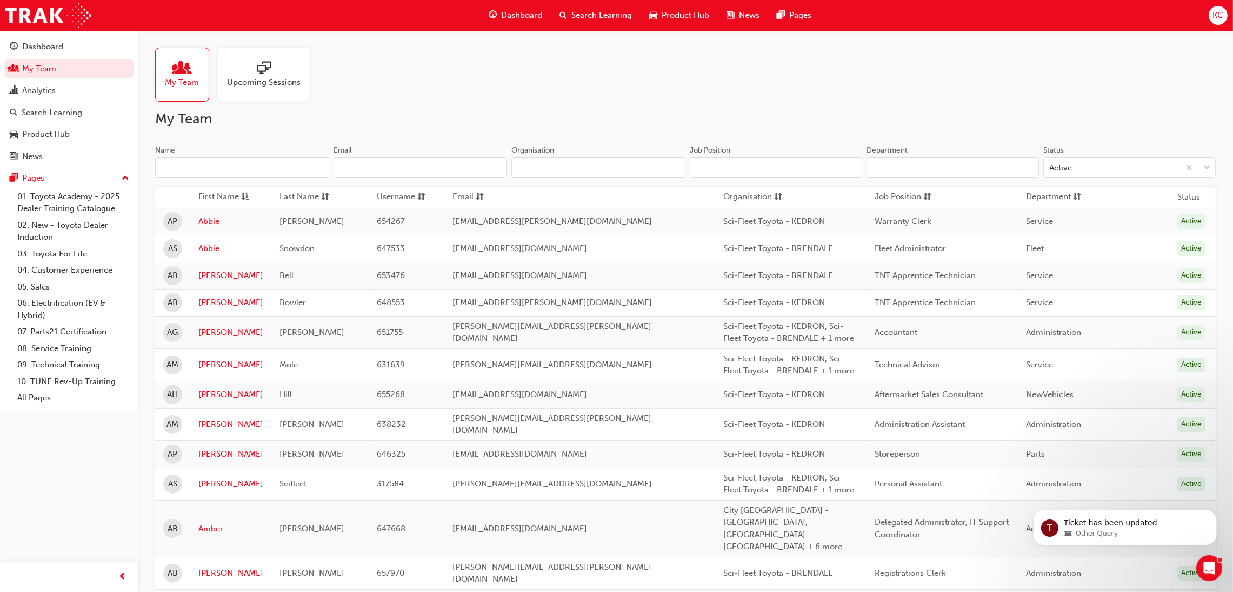
click at [217, 163] on input "Name" at bounding box center [242, 167] width 174 height 21
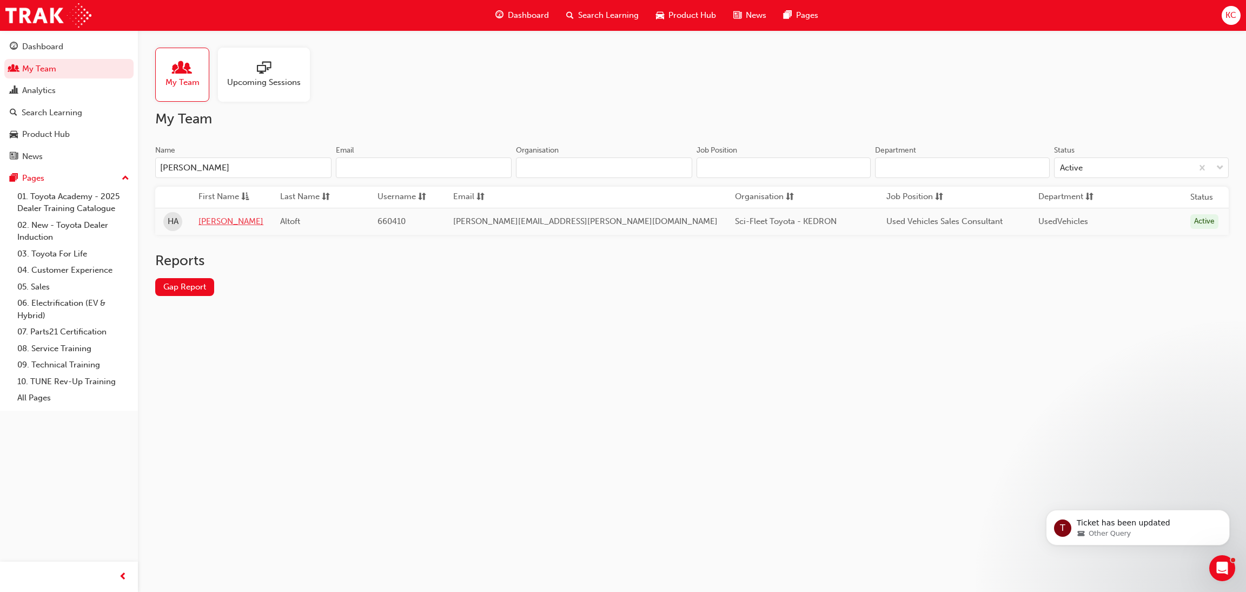
type input "[PERSON_NAME]"
click at [218, 218] on link "[PERSON_NAME]" at bounding box center [230, 221] width 65 height 12
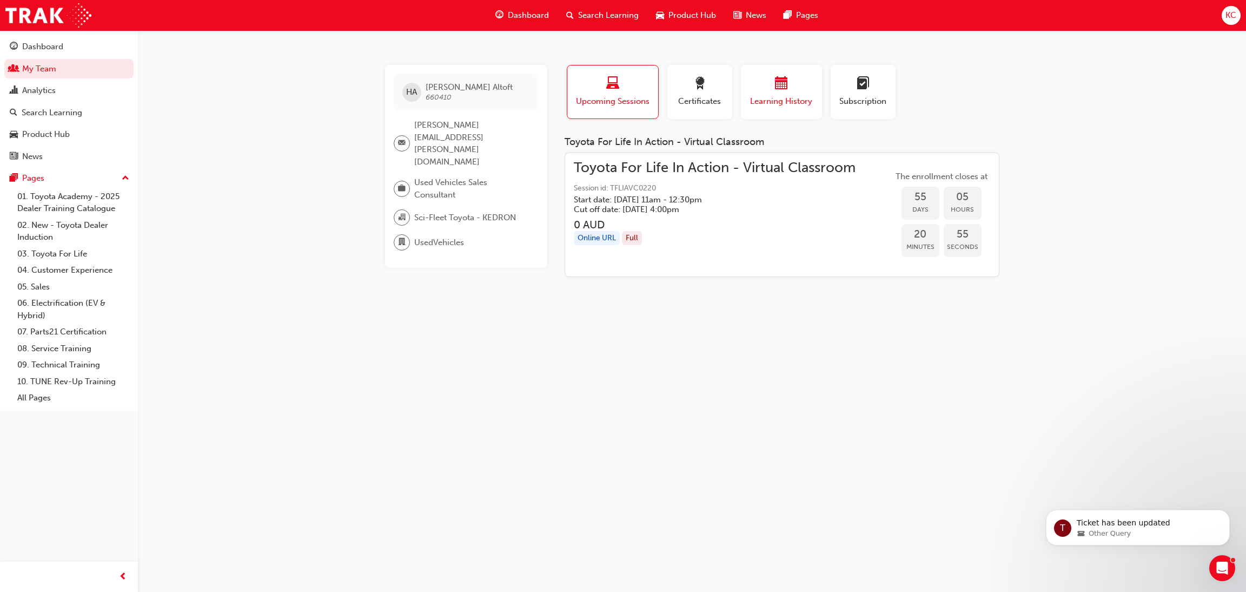
click at [805, 90] on div "button" at bounding box center [781, 85] width 65 height 17
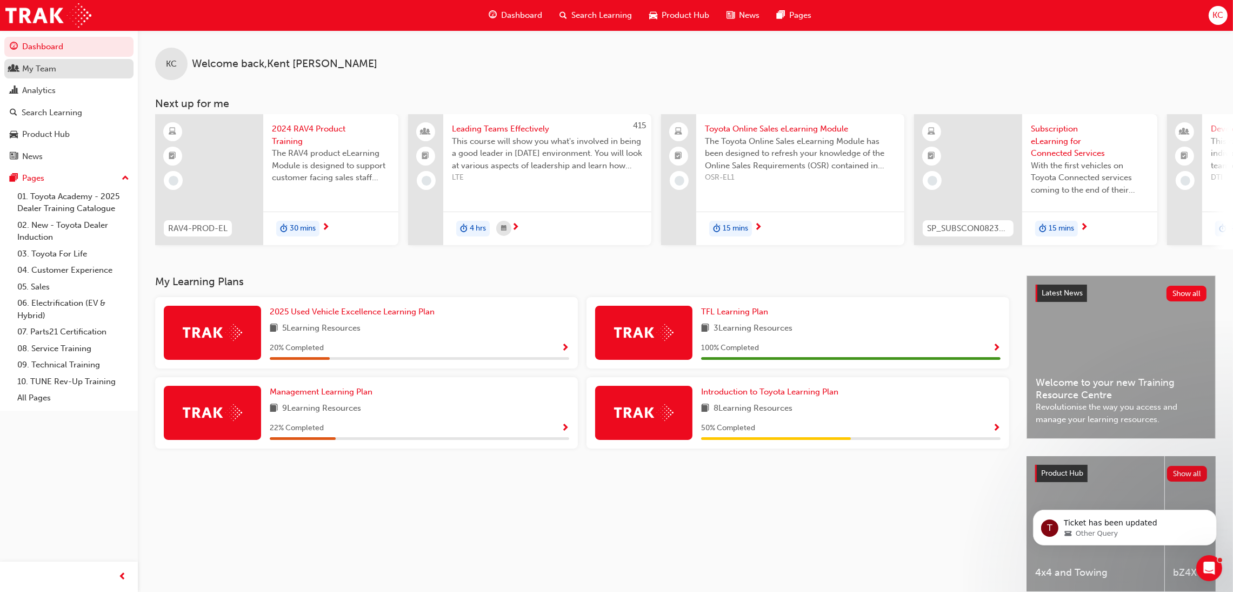
click at [49, 68] on div "My Team" at bounding box center [39, 69] width 34 height 12
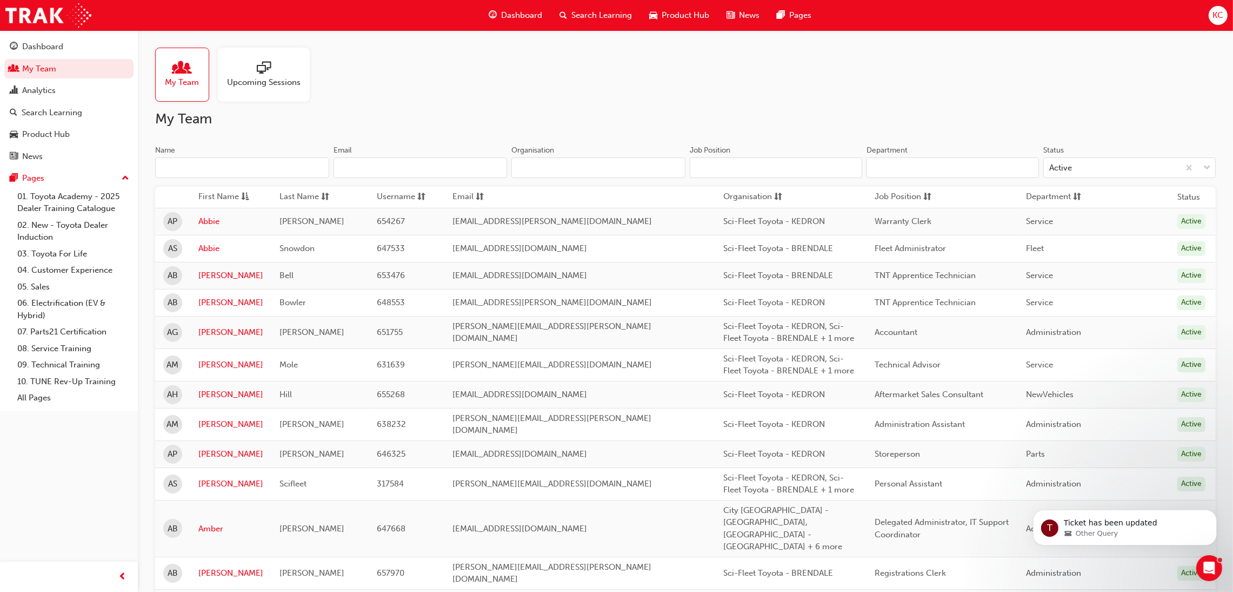
click at [300, 172] on input "Name" at bounding box center [242, 167] width 174 height 21
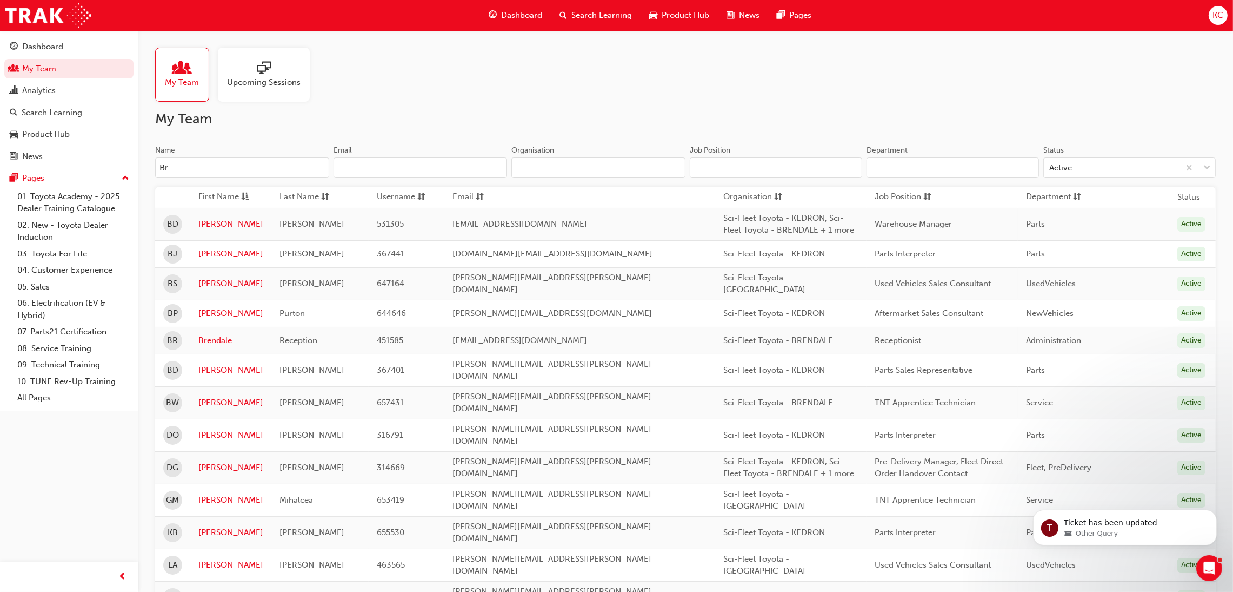
type input "B"
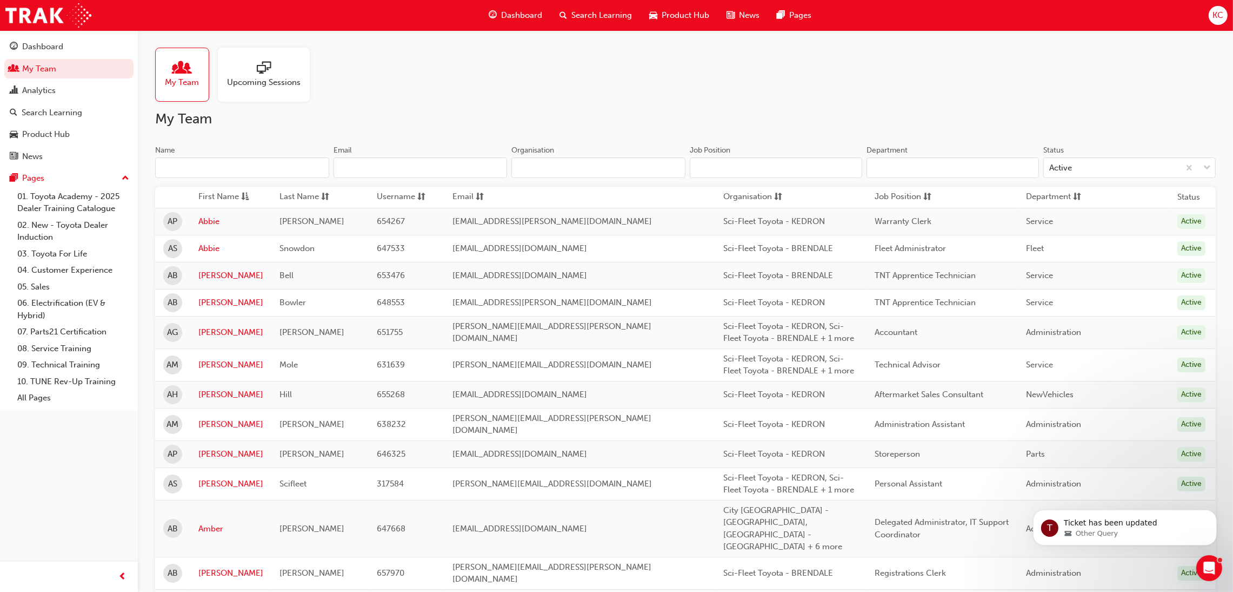
click at [177, 169] on input "Name" at bounding box center [242, 167] width 174 height 21
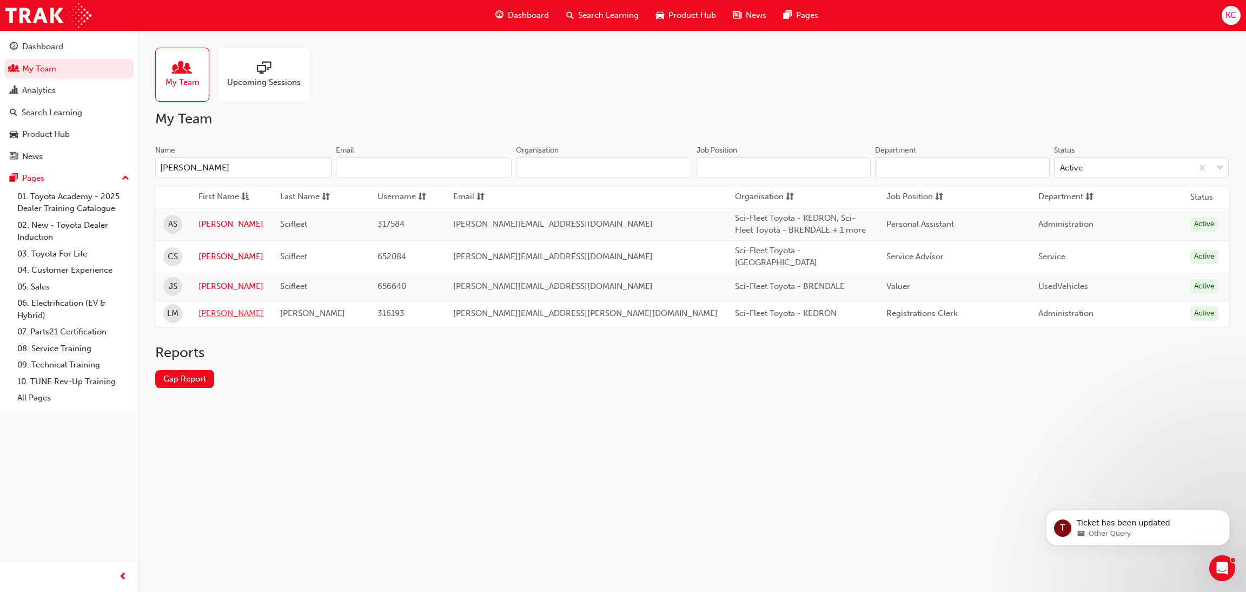
type input "Lee"
click at [220, 310] on link "Leeanne" at bounding box center [230, 313] width 65 height 12
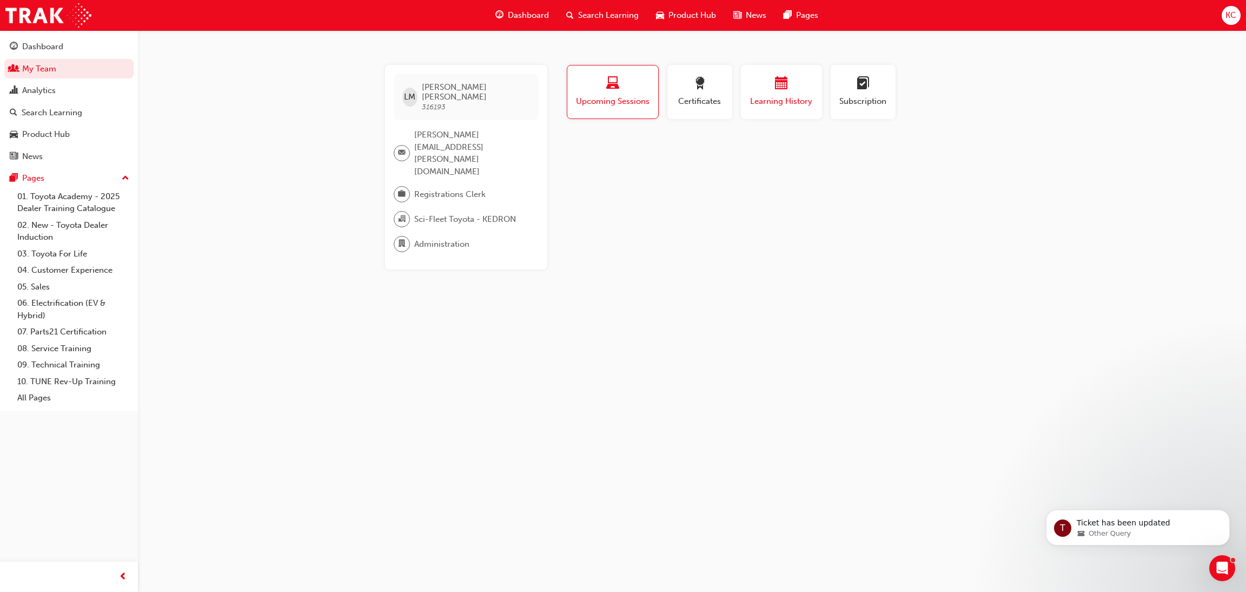
click at [778, 89] on span "calendar-icon" at bounding box center [781, 84] width 13 height 15
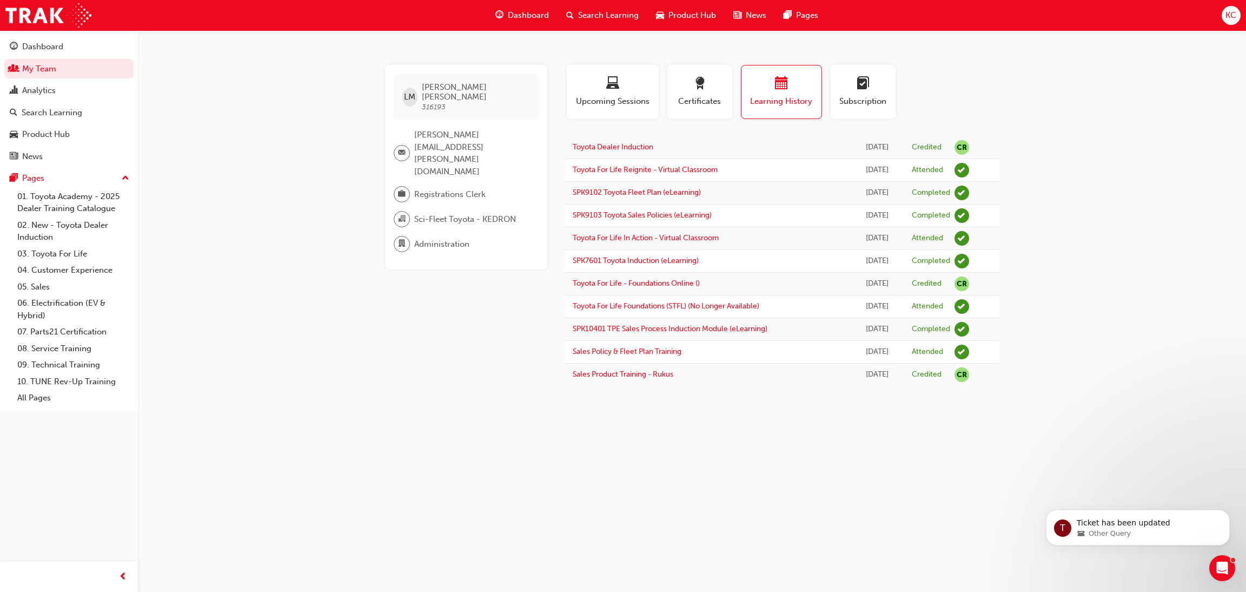
click at [604, 14] on span "Search Learning" at bounding box center [608, 15] width 61 height 12
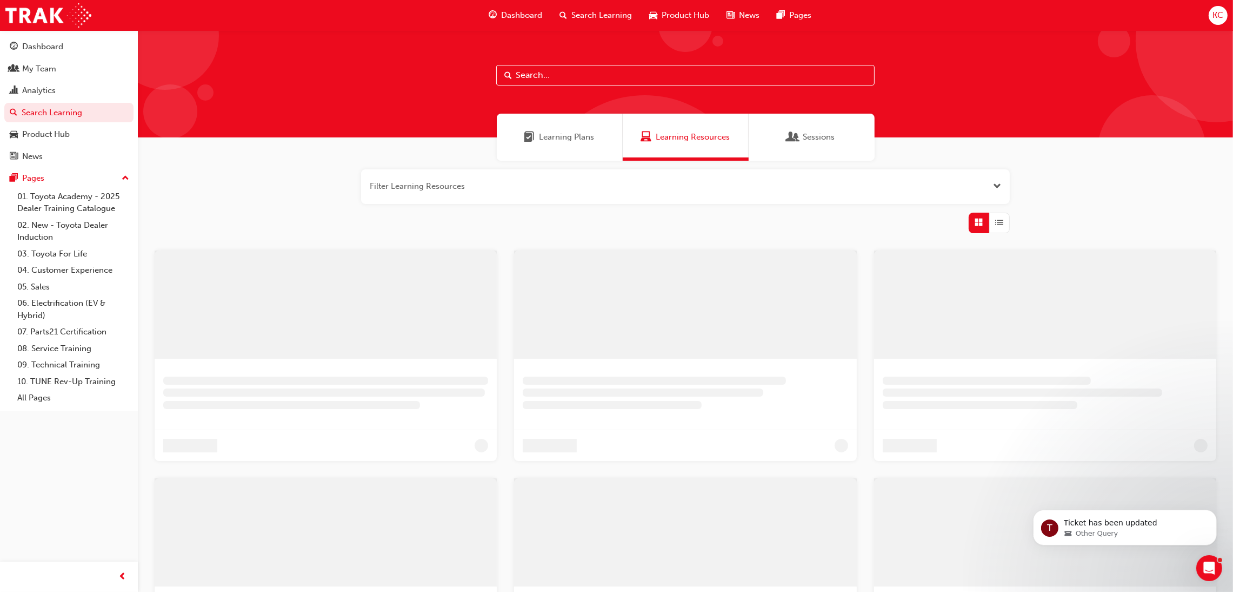
click at [565, 72] on input "text" at bounding box center [685, 75] width 379 height 21
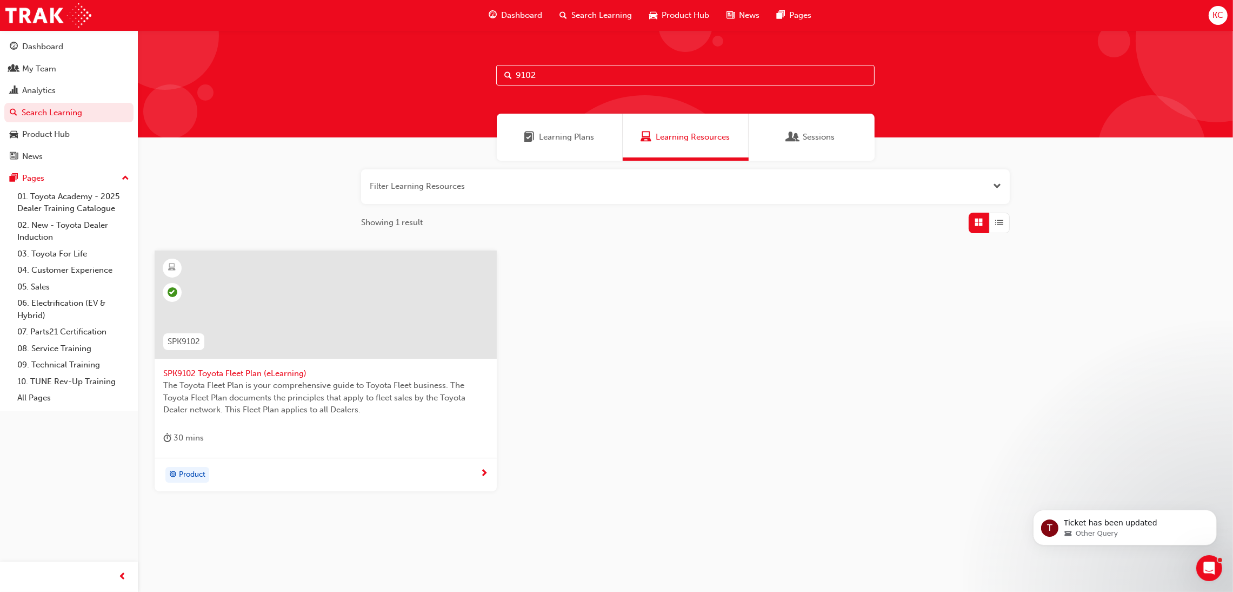
type input "9102"
click at [268, 374] on span "SPK9102 Toyota Fleet Plan (eLearning)" at bounding box center [325, 373] width 325 height 12
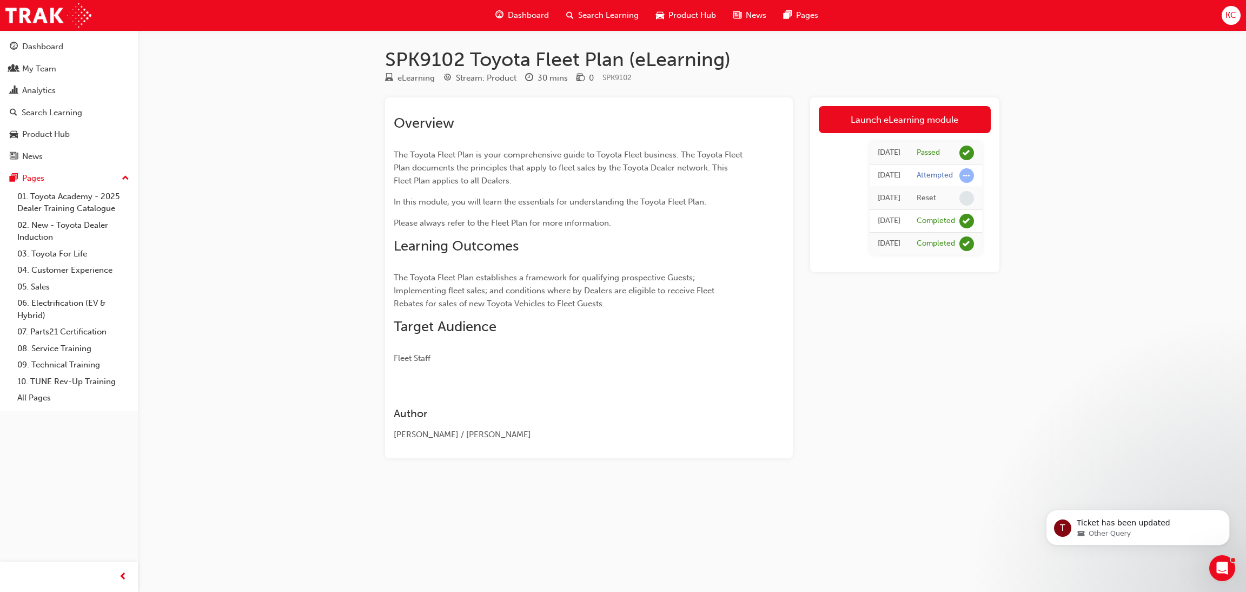
drag, startPoint x: 494, startPoint y: 52, endPoint x: 729, endPoint y: 41, distance: 235.5
click at [729, 41] on div "SPK9102 Toyota Fleet Plan (eLearning) eLearning Stream: Product 30 mins 0 SPK91…" at bounding box center [692, 261] width 649 height 462
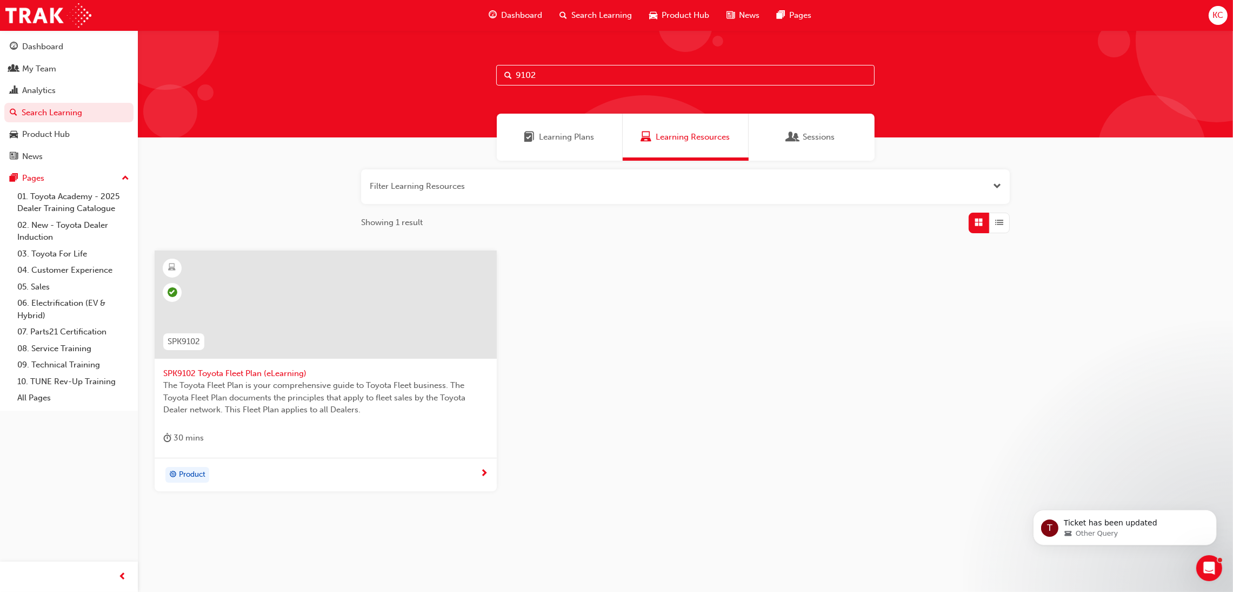
click at [593, 79] on input "9102" at bounding box center [685, 75] width 379 height 21
type input "9103"
click at [291, 371] on span "SPK9103 Toyota Sales Policies (eLearning)" at bounding box center [325, 373] width 325 height 12
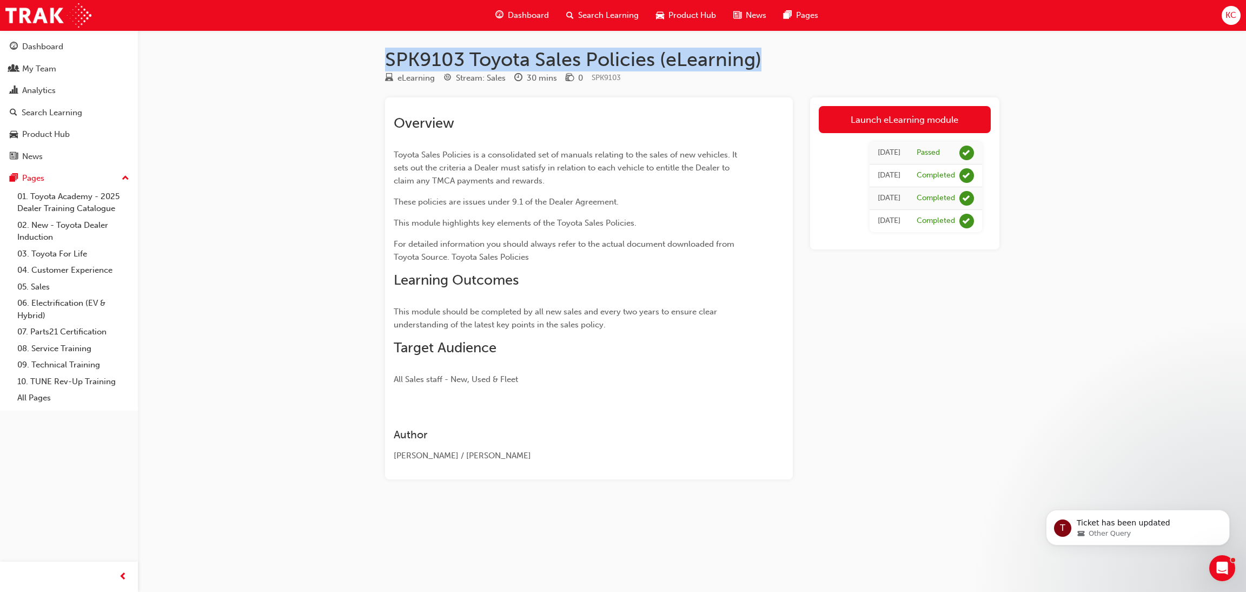
drag, startPoint x: 763, startPoint y: 59, endPoint x: 390, endPoint y: 60, distance: 373.1
click at [390, 60] on h1 "SPK9103 Toyota Sales Policies (eLearning)" at bounding box center [692, 60] width 614 height 24
copy h1 "SPK9103 Toyota Sales Policies (eLearning)"
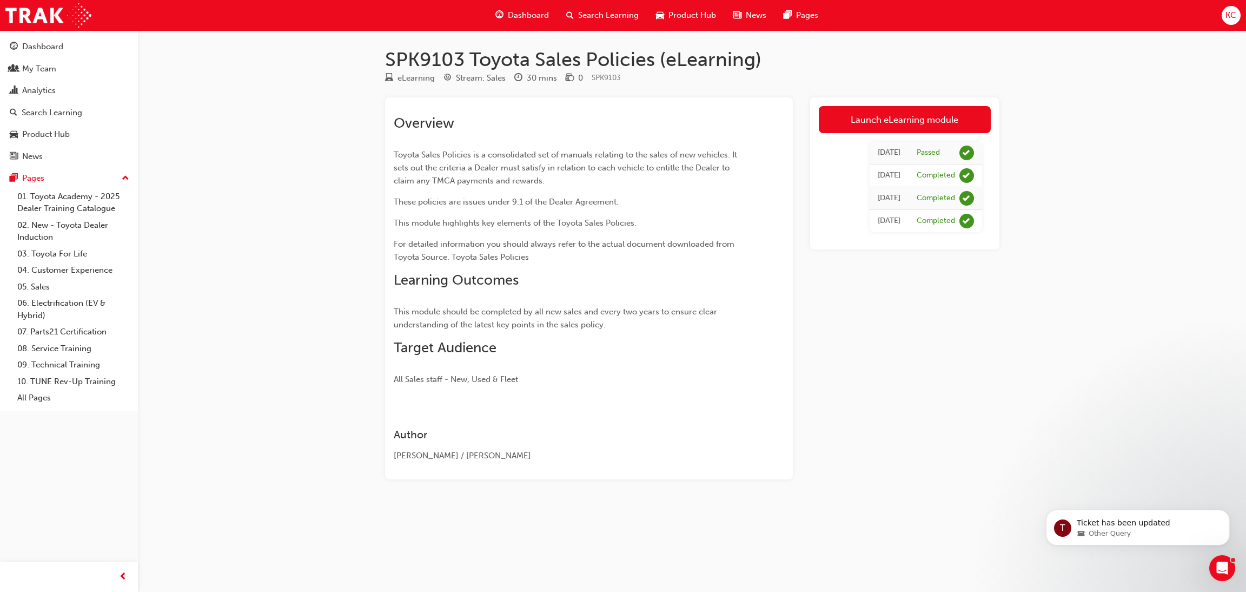
click at [911, 433] on div "Launch eLearning module Thu 29 Feb 2024 Passed Thu 17 Jan 2019 Completed Thu 3 …" at bounding box center [904, 288] width 189 height 382
click at [890, 120] on link "Launch eLearning module" at bounding box center [905, 119] width 172 height 27
